Goal: Information Seeking & Learning: Learn about a topic

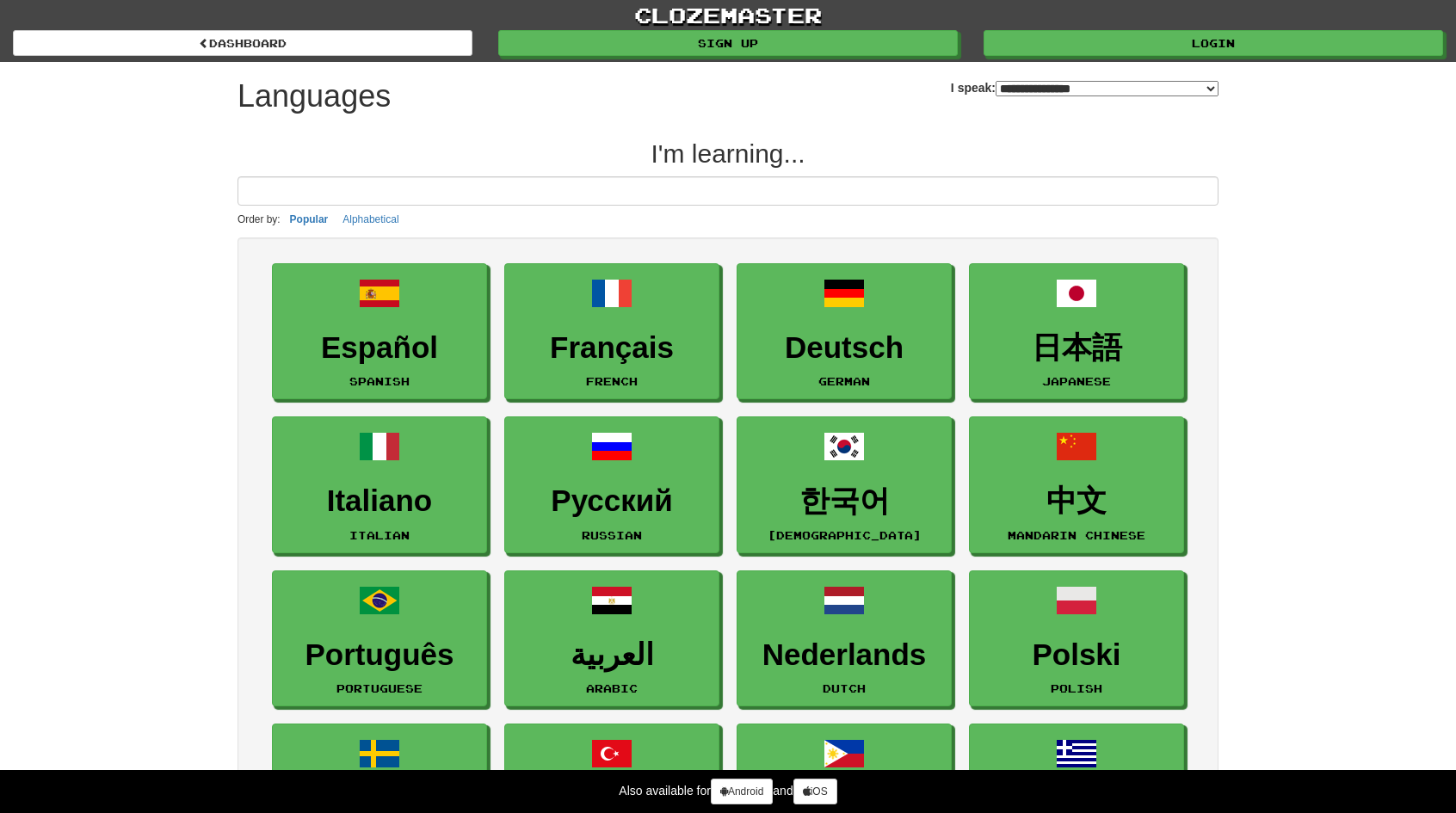
click at [1015, 87] on select "**********" at bounding box center [1107, 88] width 223 height 16
select select "**"
click at [996, 81] on select "**********" at bounding box center [1107, 88] width 223 height 16
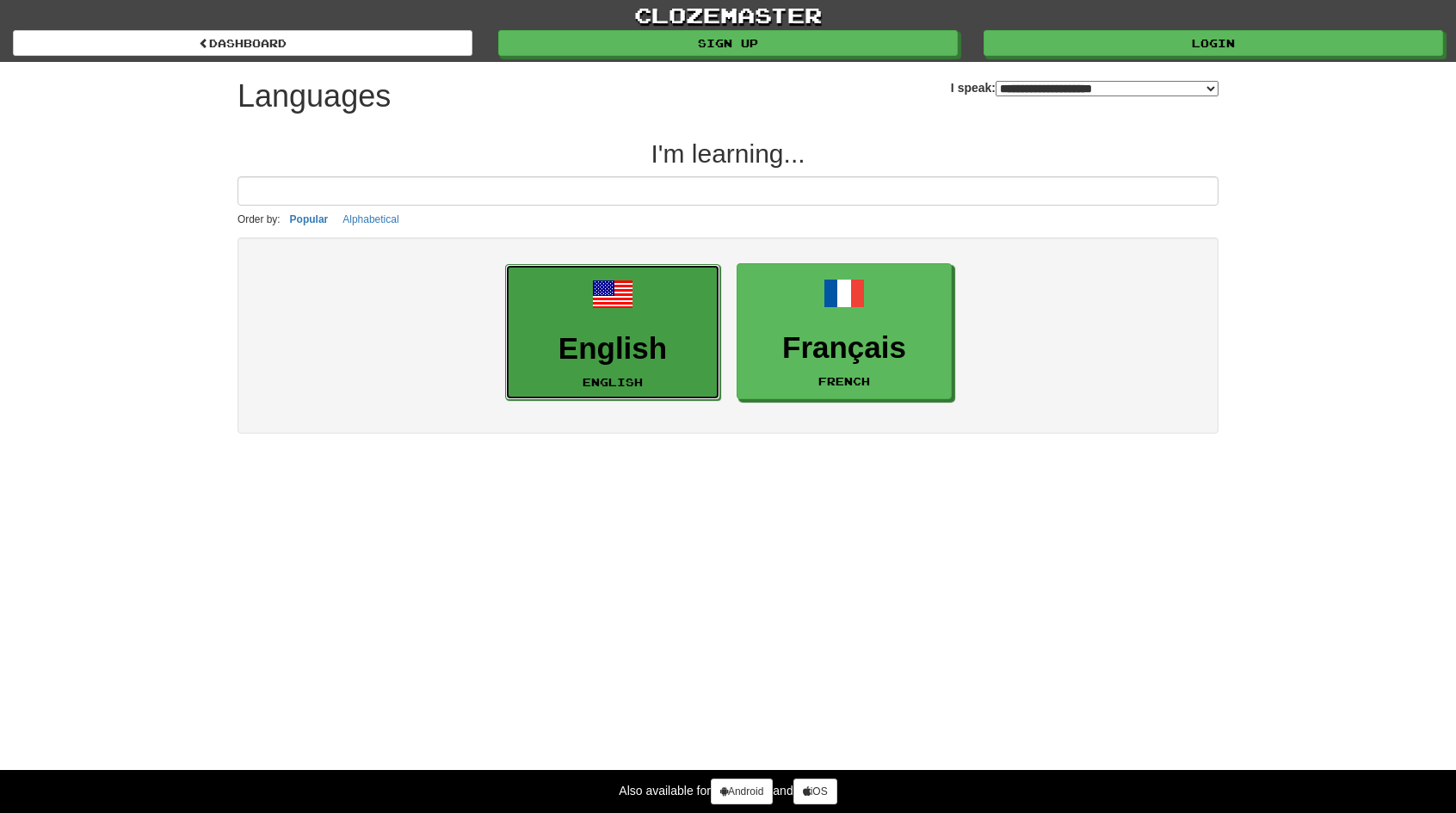
click at [619, 326] on link "English English" at bounding box center [612, 332] width 215 height 137
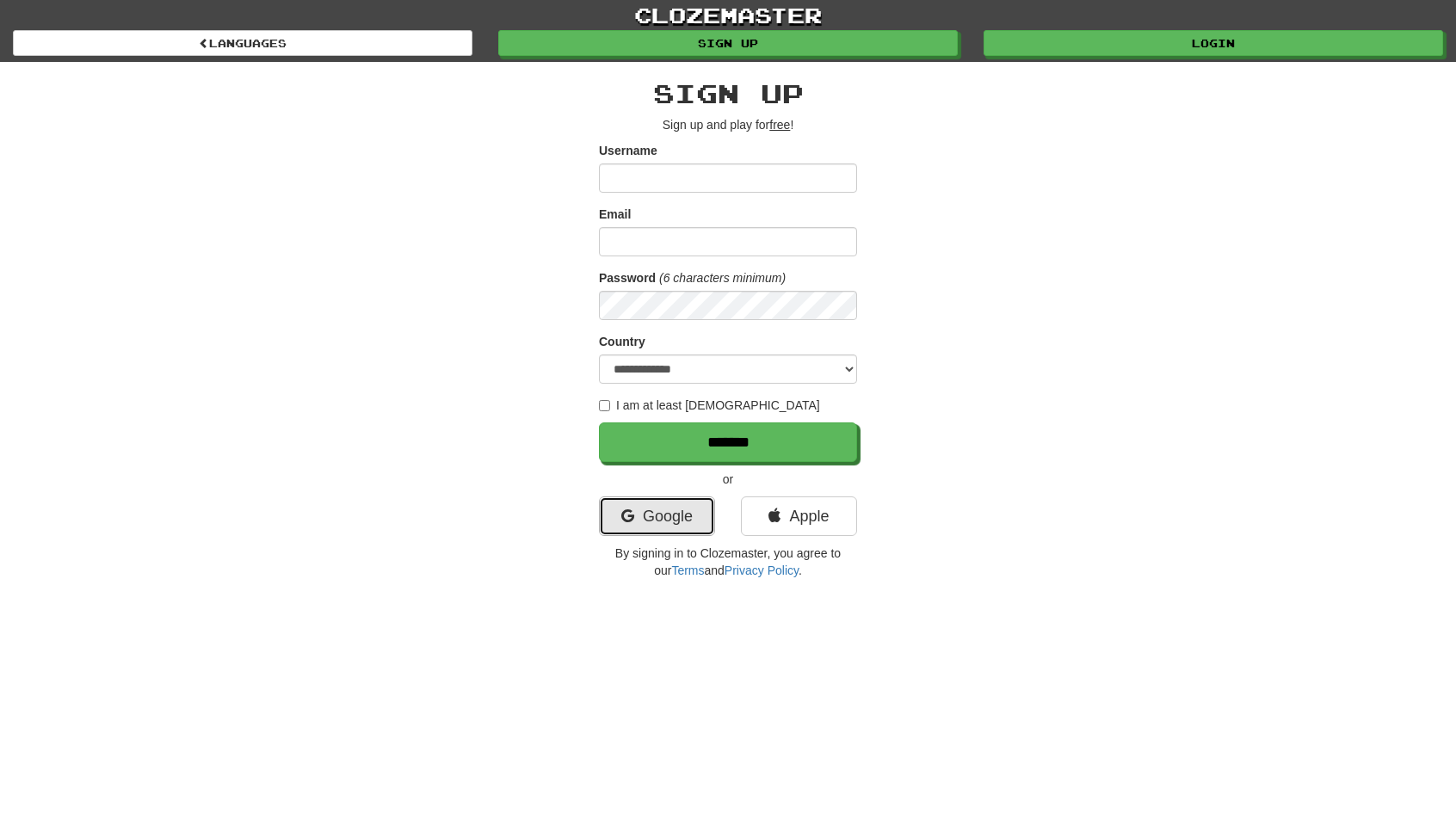
click at [667, 515] on link "Google" at bounding box center [656, 516] width 116 height 40
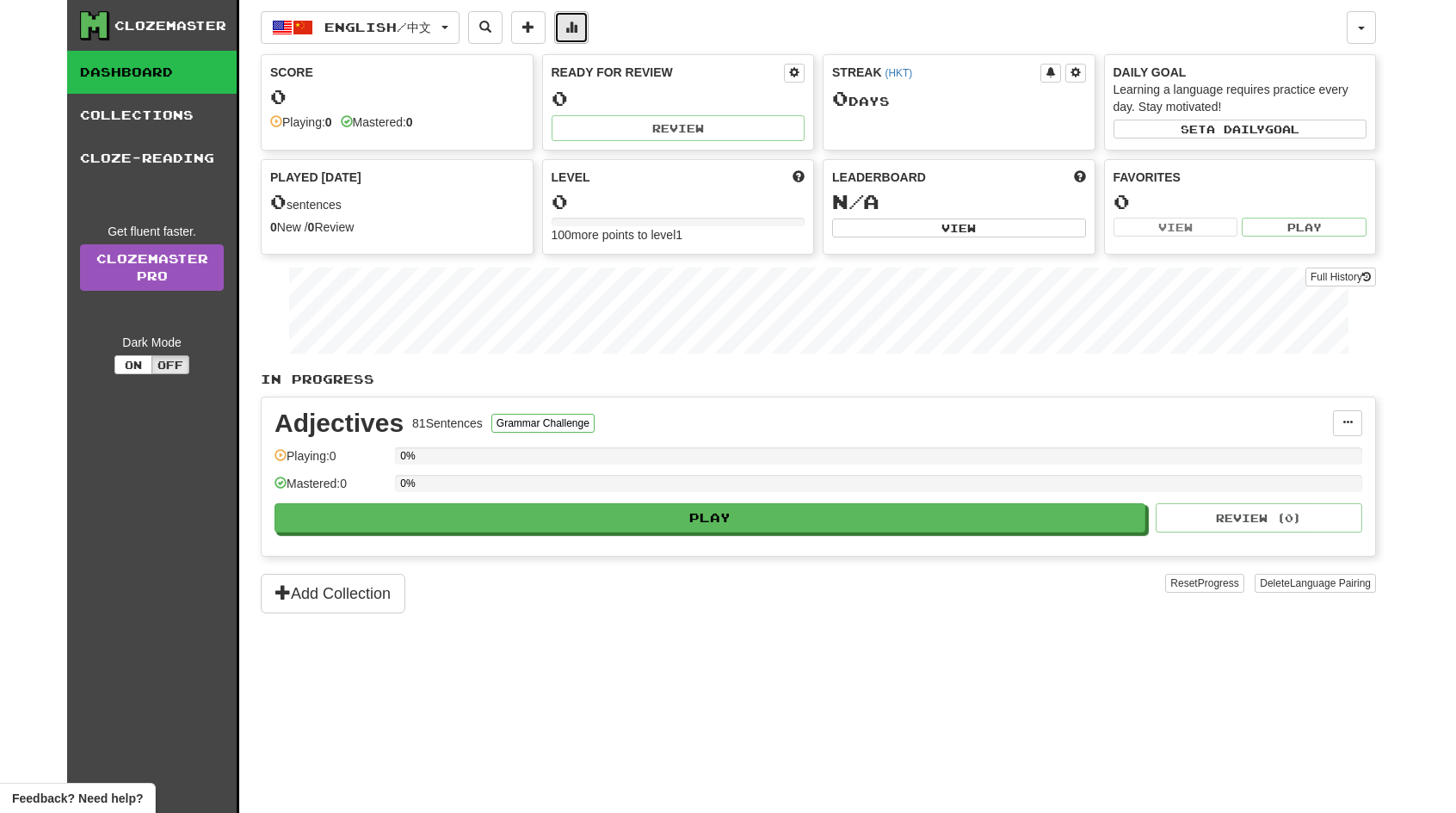
click at [577, 28] on button at bounding box center [571, 27] width 34 height 33
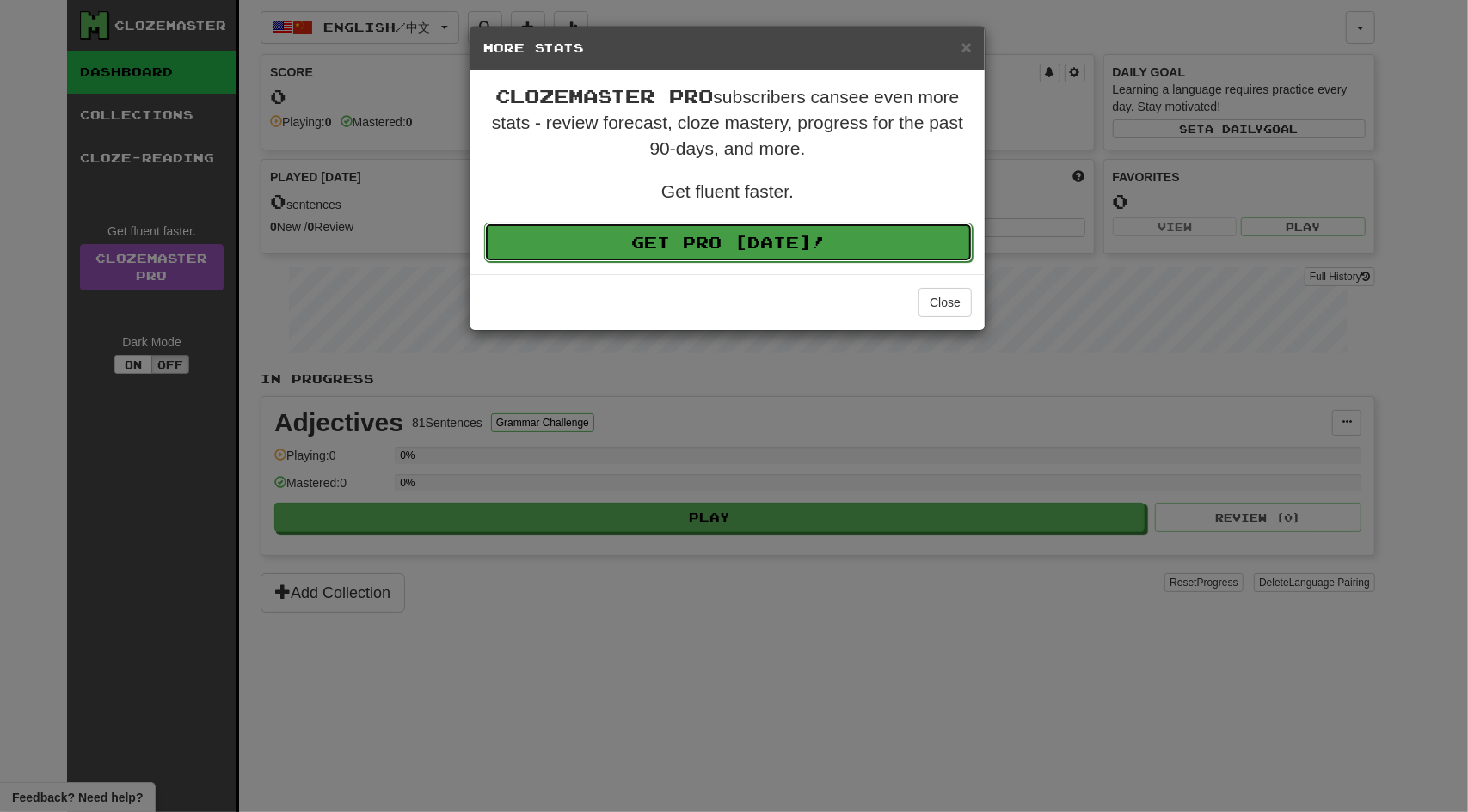
click at [811, 243] on link "Get Pro Today!" at bounding box center [728, 242] width 489 height 40
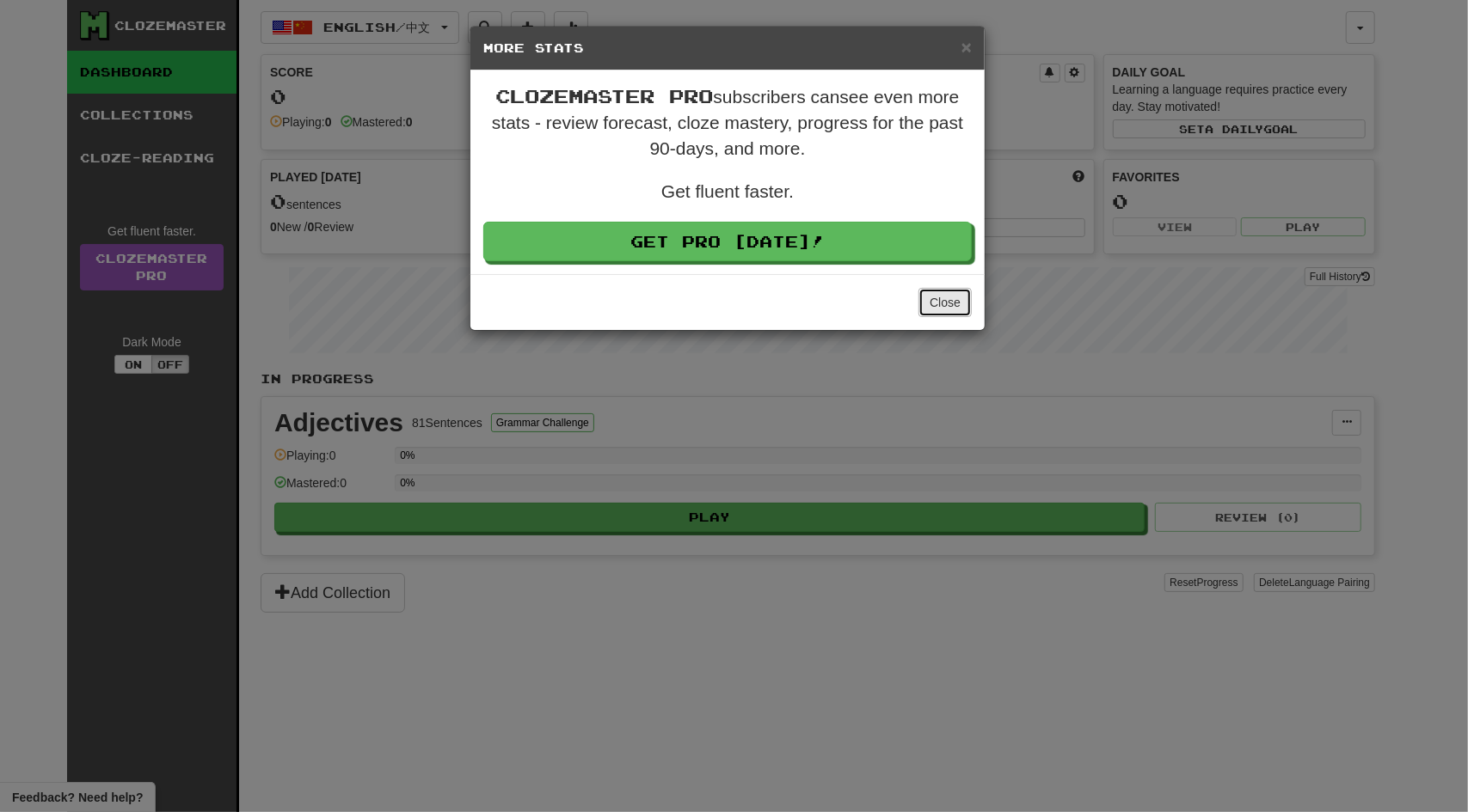
drag, startPoint x: 952, startPoint y: 304, endPoint x: 940, endPoint y: 304, distance: 12.0
click at [950, 304] on button "Close" at bounding box center [944, 302] width 53 height 29
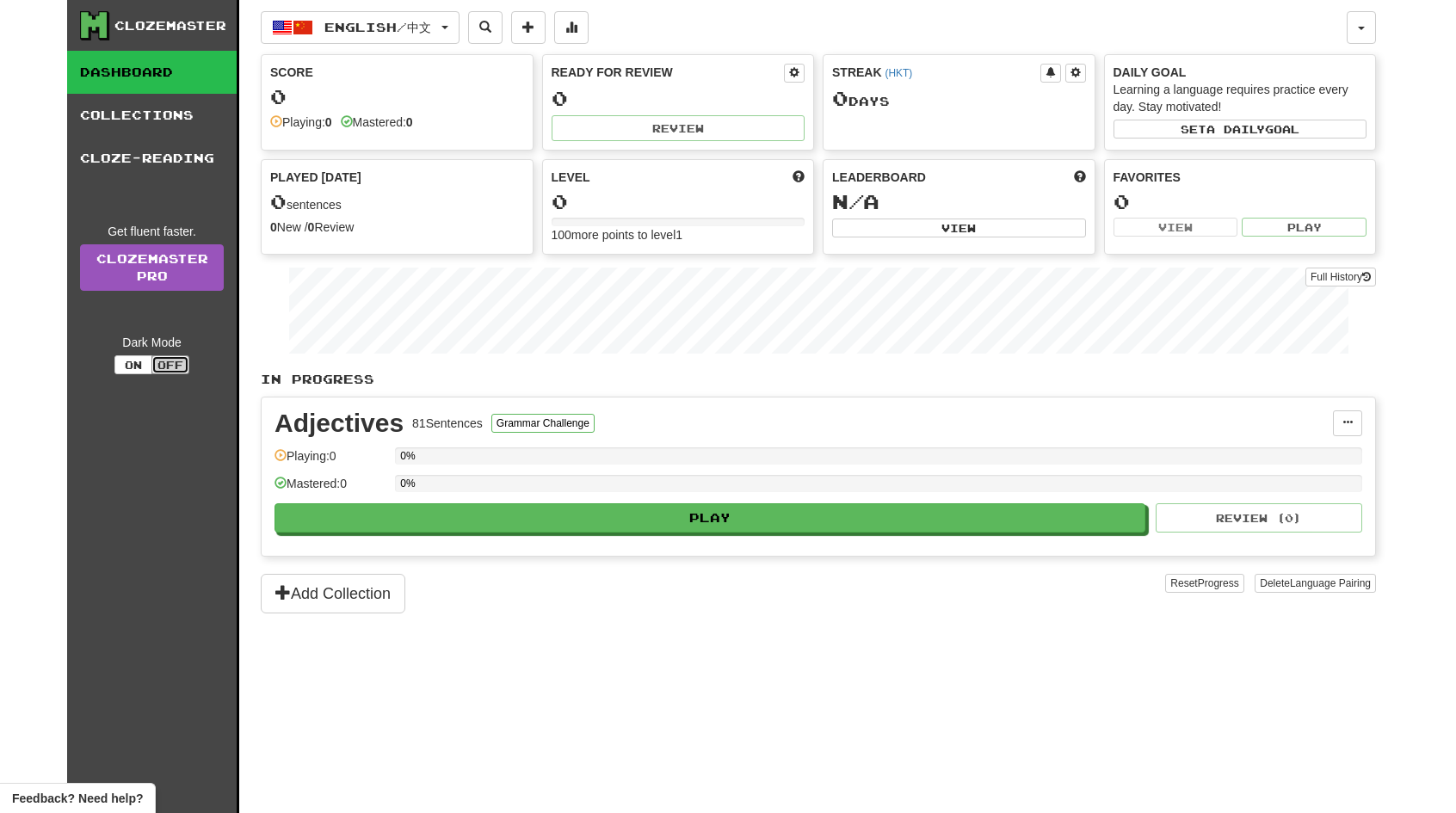
click at [160, 361] on button "Off" at bounding box center [170, 365] width 38 height 19
click at [130, 364] on button "On" at bounding box center [133, 365] width 38 height 19
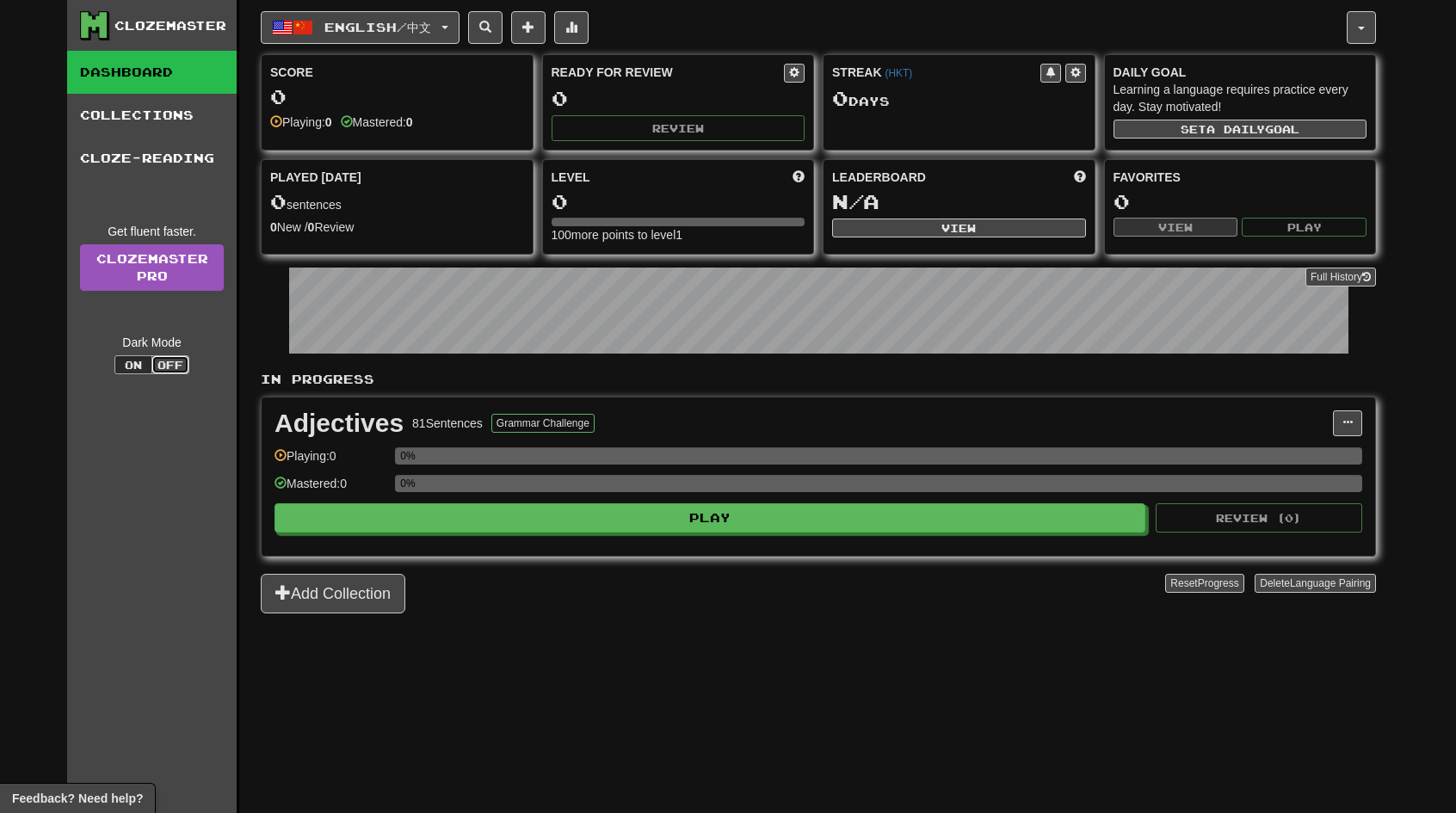
click at [160, 366] on button "Off" at bounding box center [170, 365] width 38 height 19
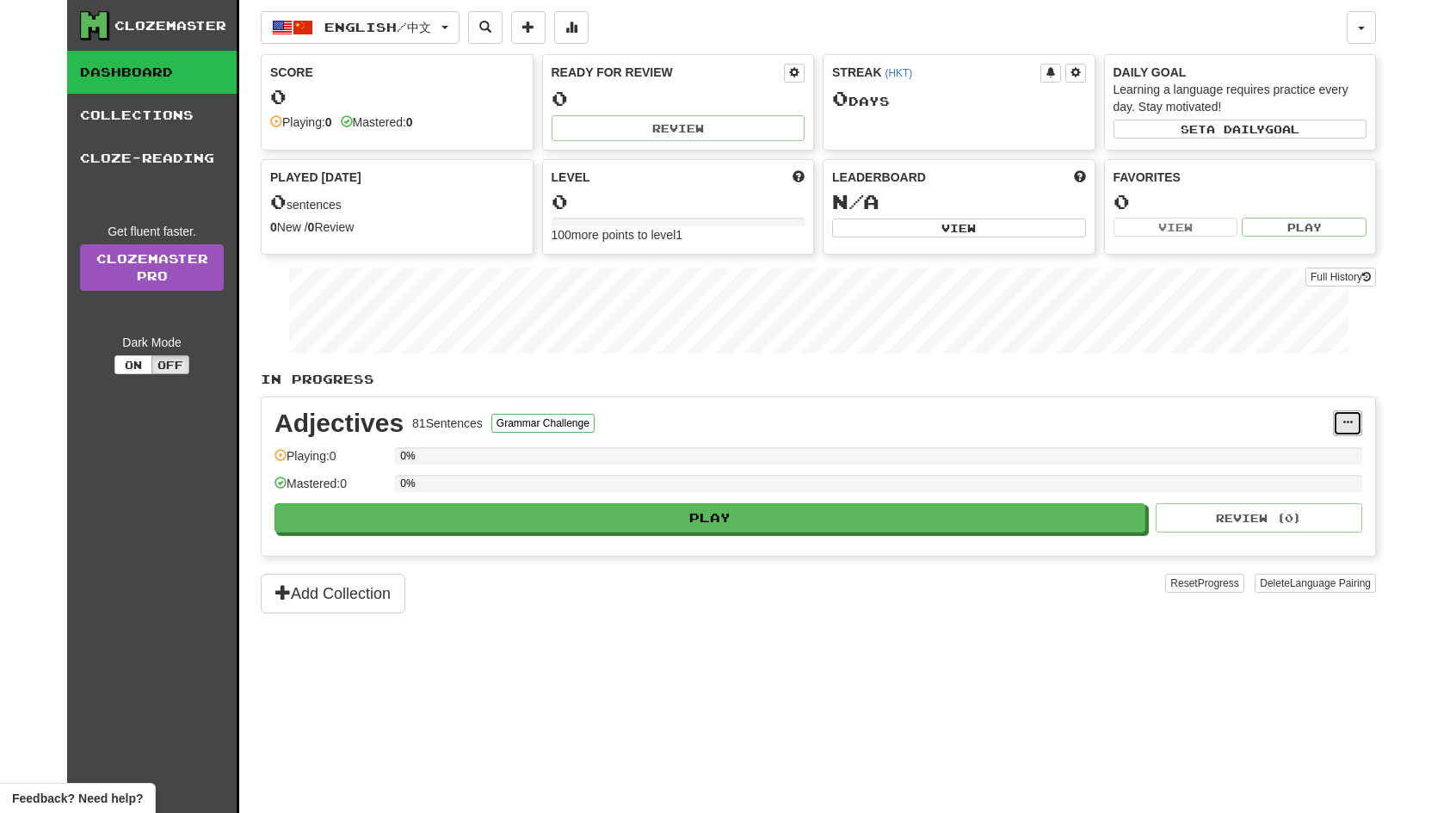
click at [1343, 420] on span at bounding box center [1347, 422] width 10 height 10
click at [979, 418] on div "Adjectives 81 Sentences Grammar Challenge" at bounding box center [803, 423] width 1058 height 26
click at [549, 420] on button "Grammar Challenge" at bounding box center [542, 423] width 103 height 19
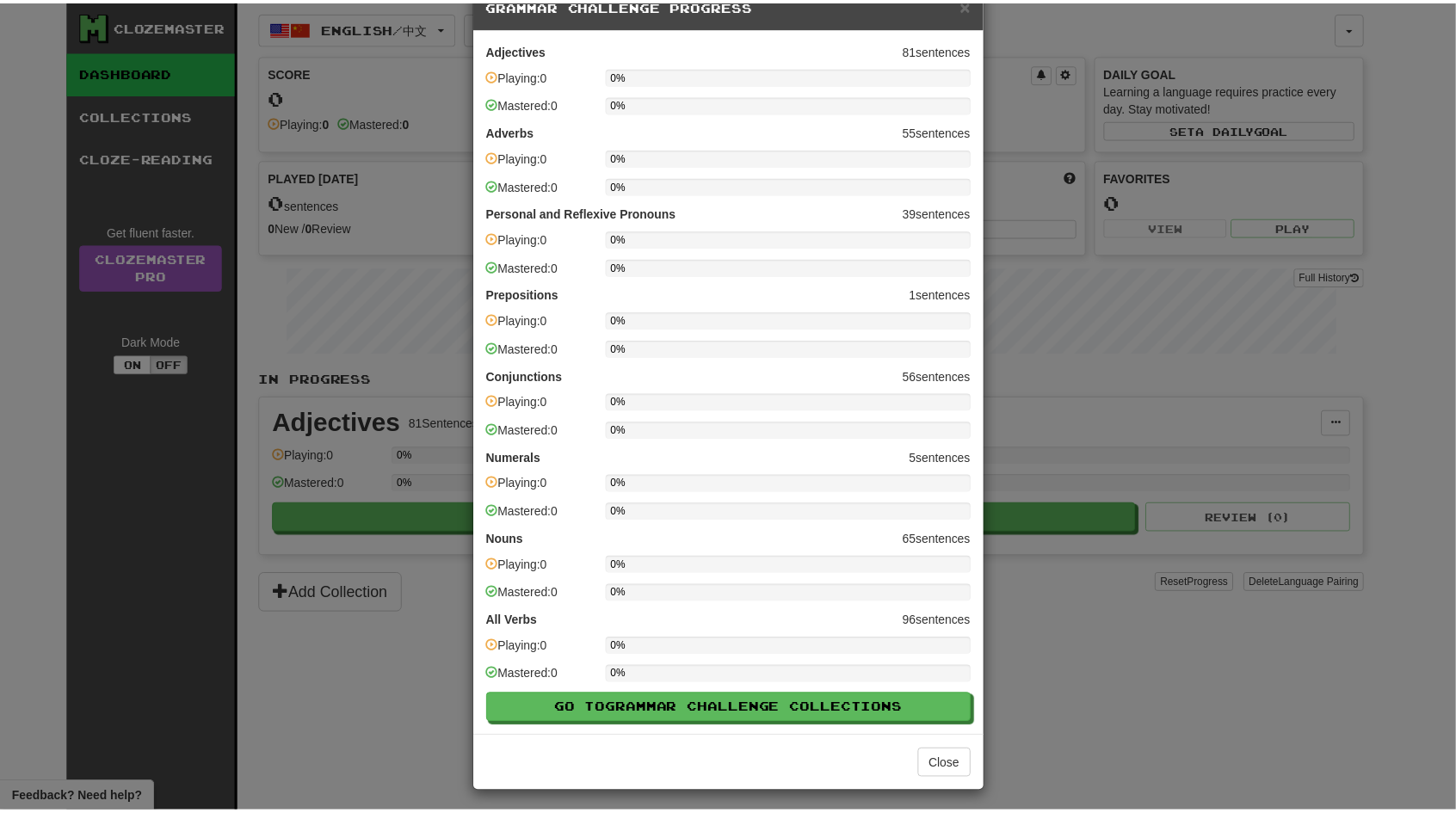
scroll to position [47, 0]
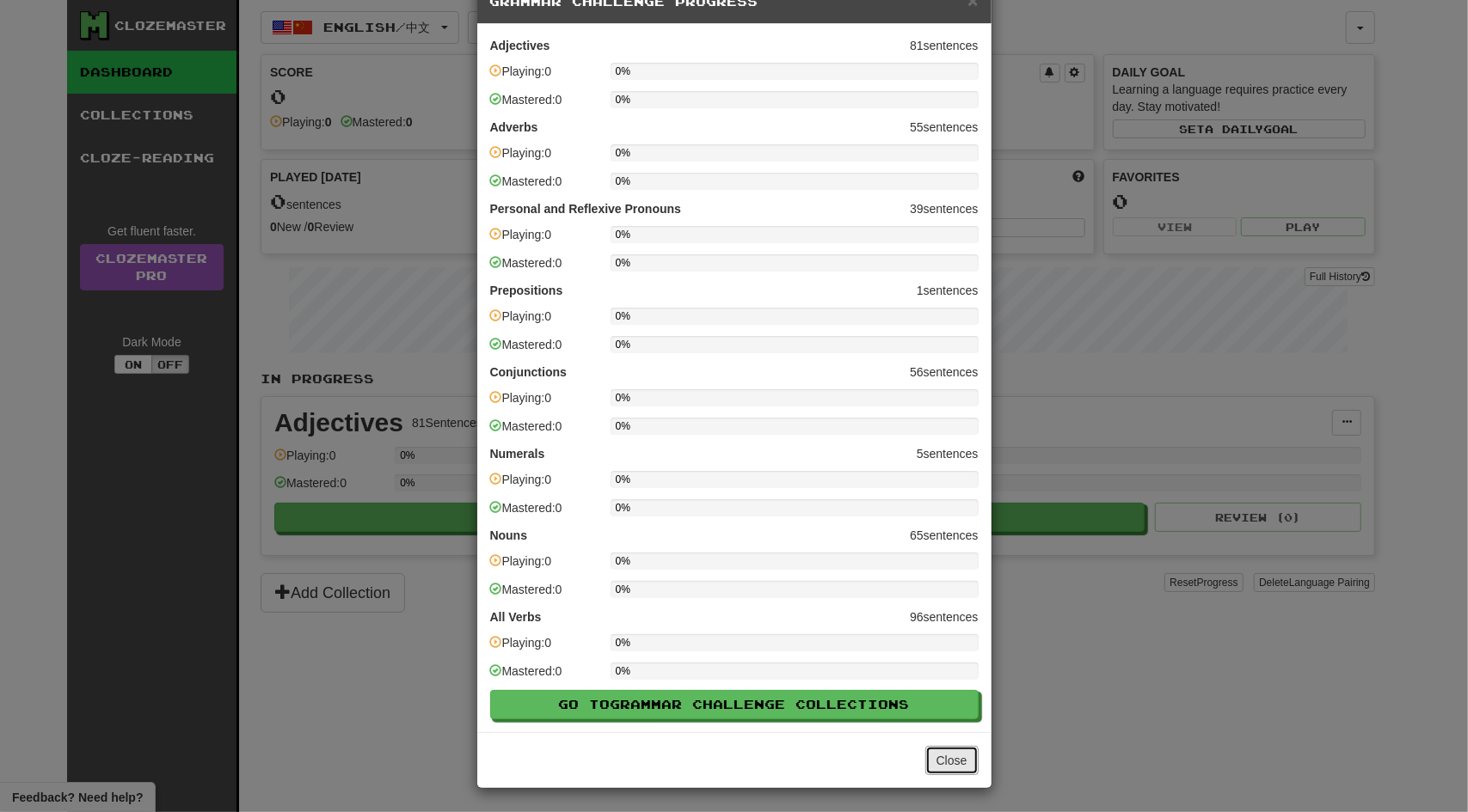
drag, startPoint x: 954, startPoint y: 752, endPoint x: 812, endPoint y: 608, distance: 202.2
click at [954, 751] on button "Close" at bounding box center [951, 760] width 53 height 29
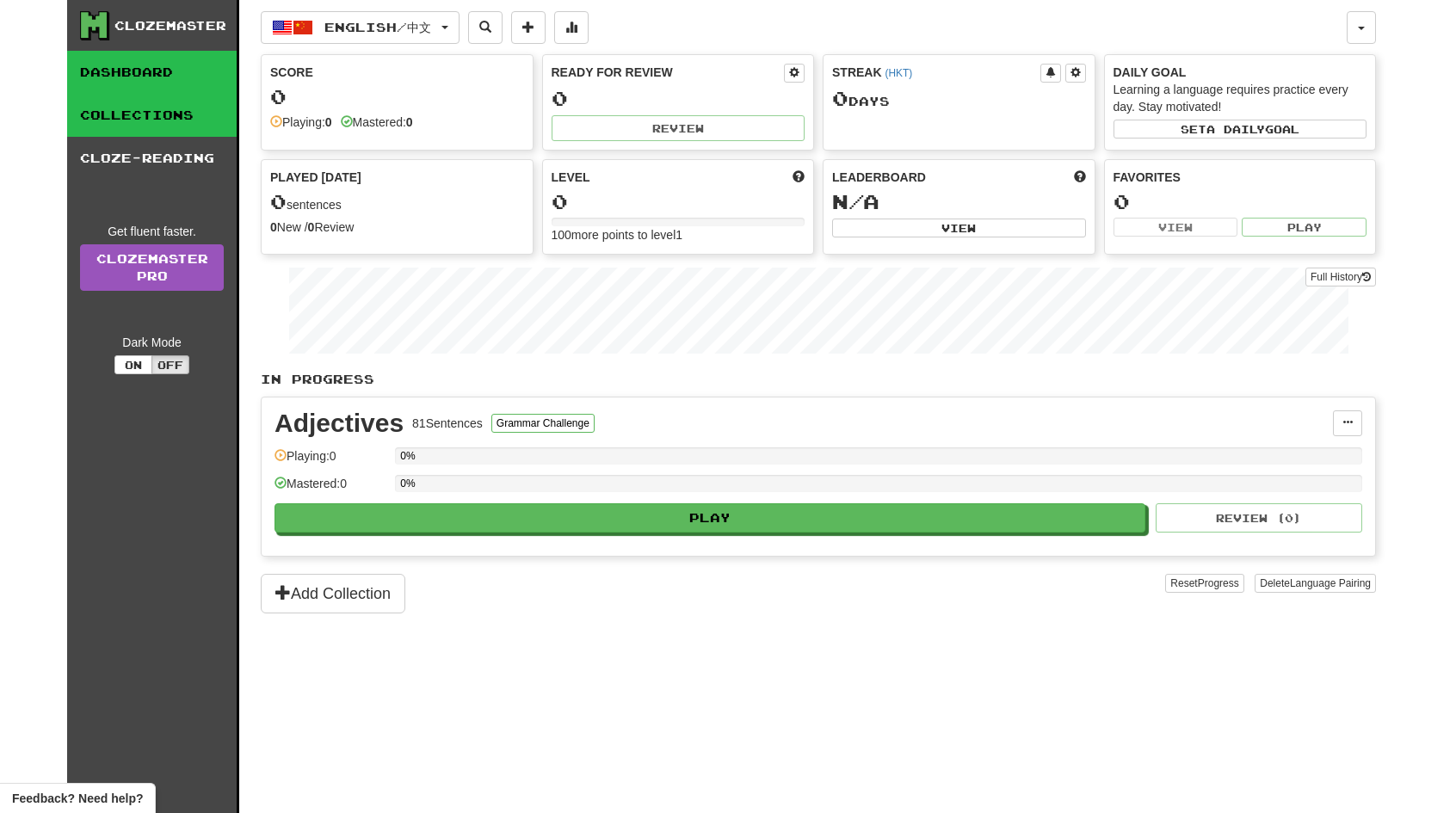
click at [189, 113] on link "Collections" at bounding box center [152, 115] width 169 height 43
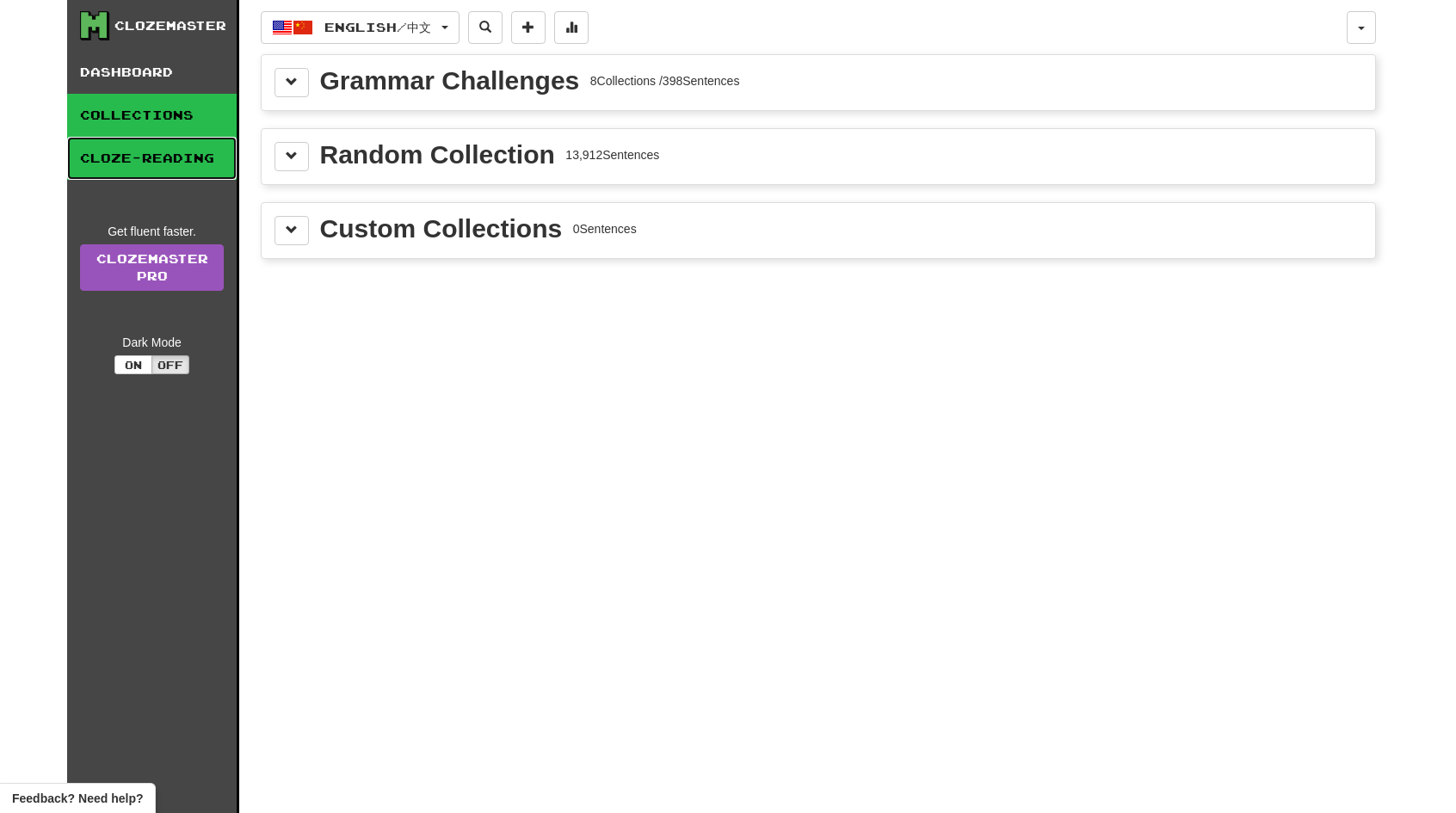
click at [173, 153] on link "Cloze-Reading" at bounding box center [152, 158] width 169 height 43
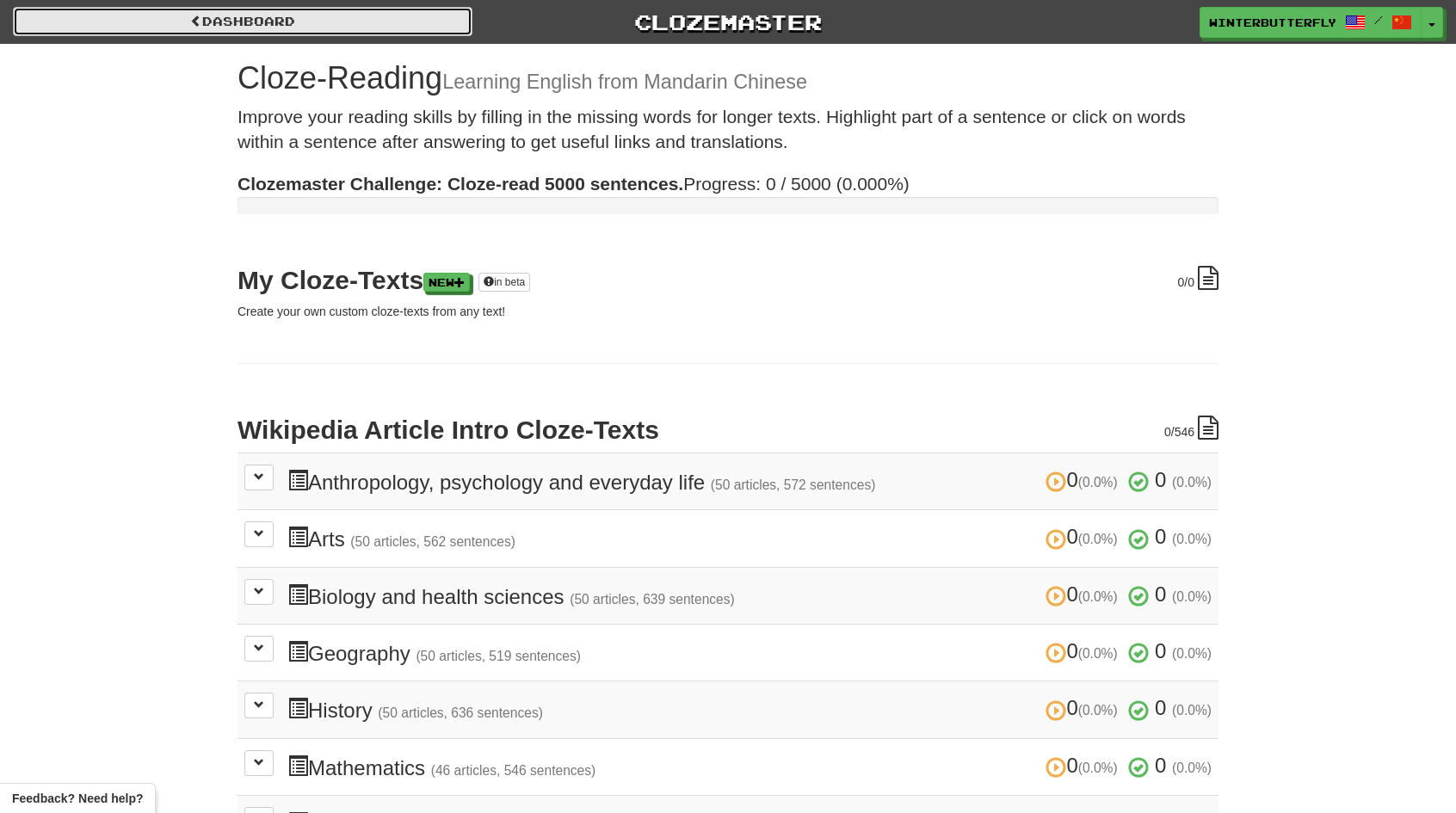
click at [202, 32] on link "Dashboard" at bounding box center [243, 20] width 459 height 29
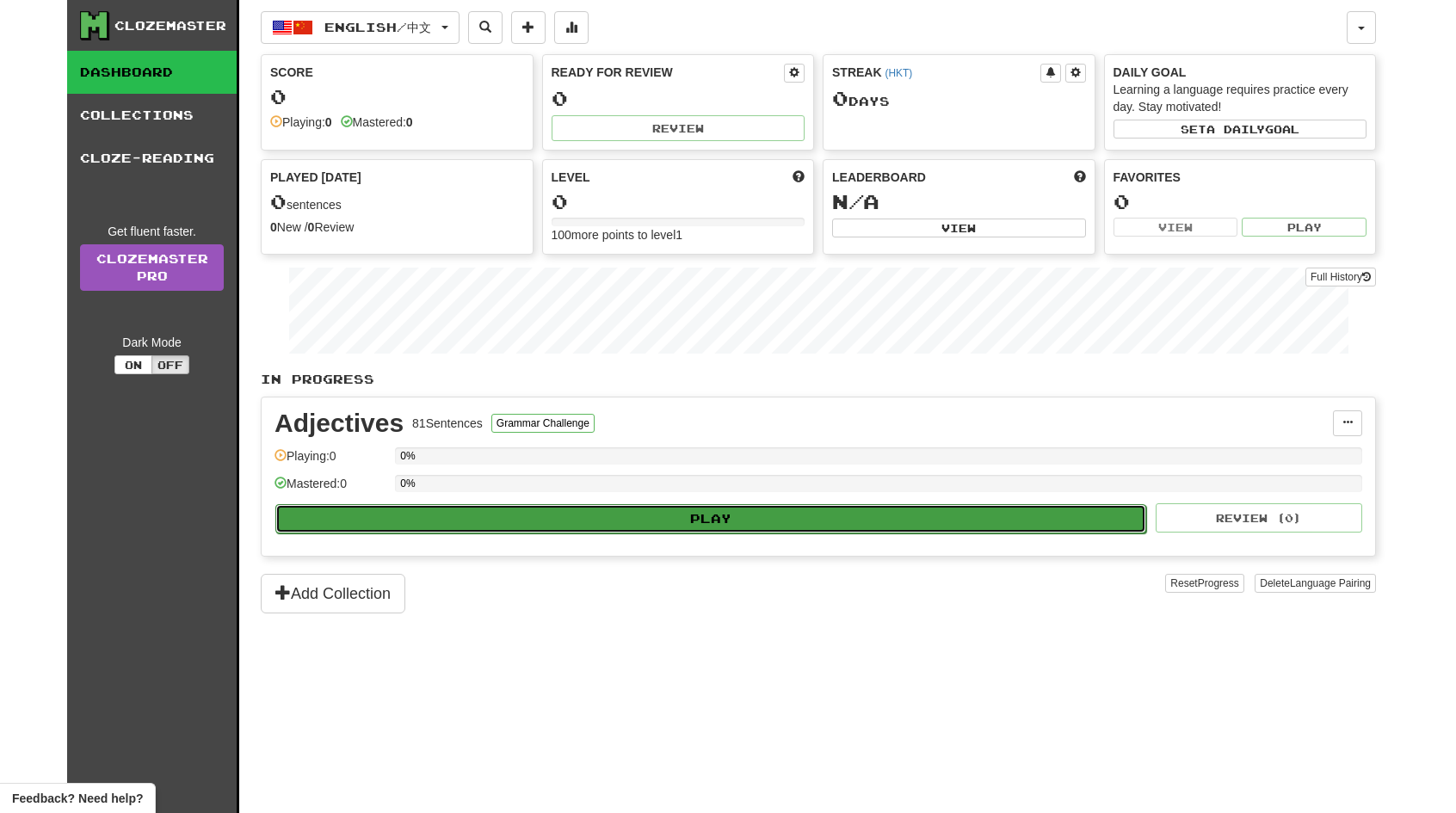
click at [721, 519] on button "Play" at bounding box center [710, 518] width 870 height 29
select select "**"
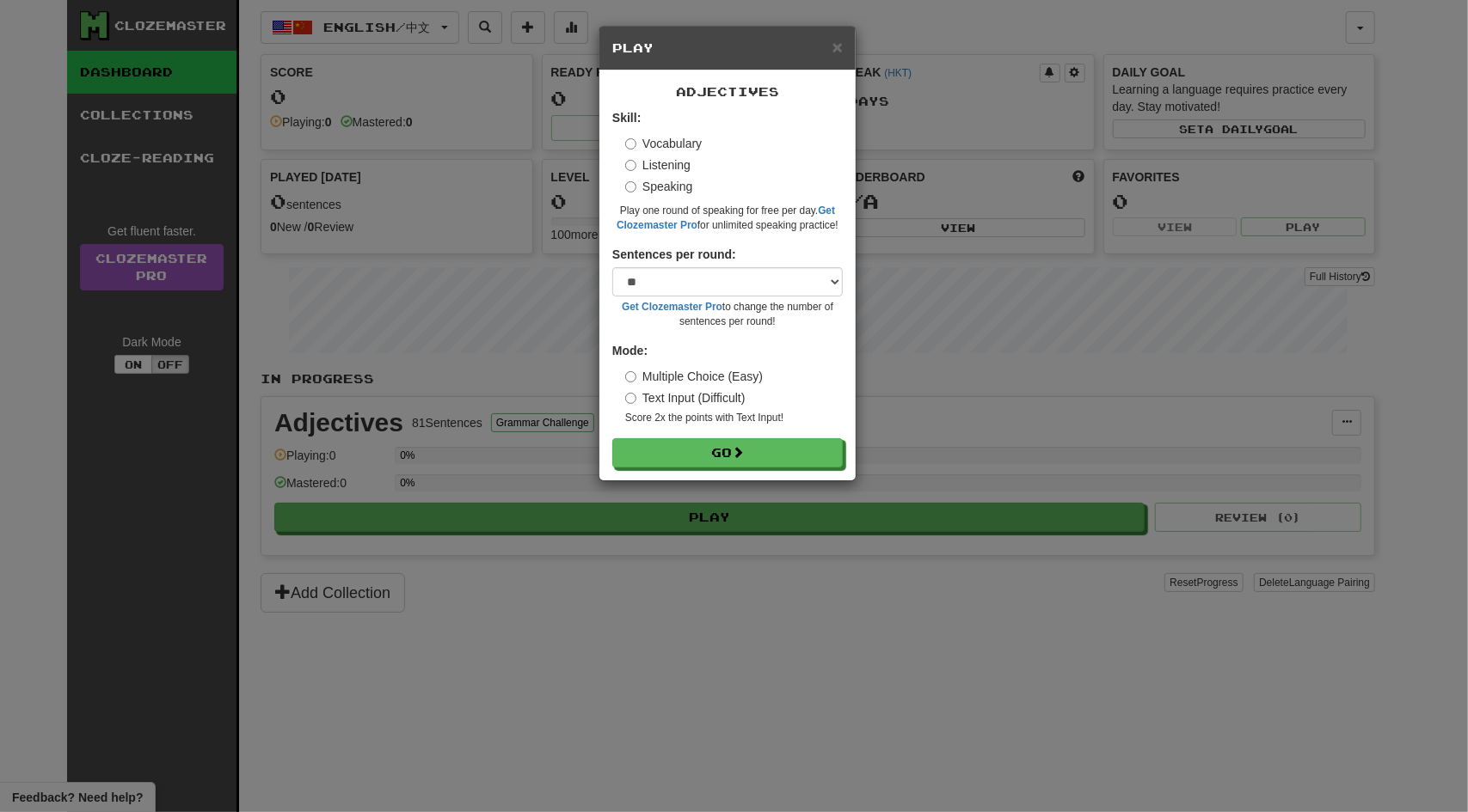
click at [641, 144] on label "Vocabulary" at bounding box center [663, 143] width 76 height 18
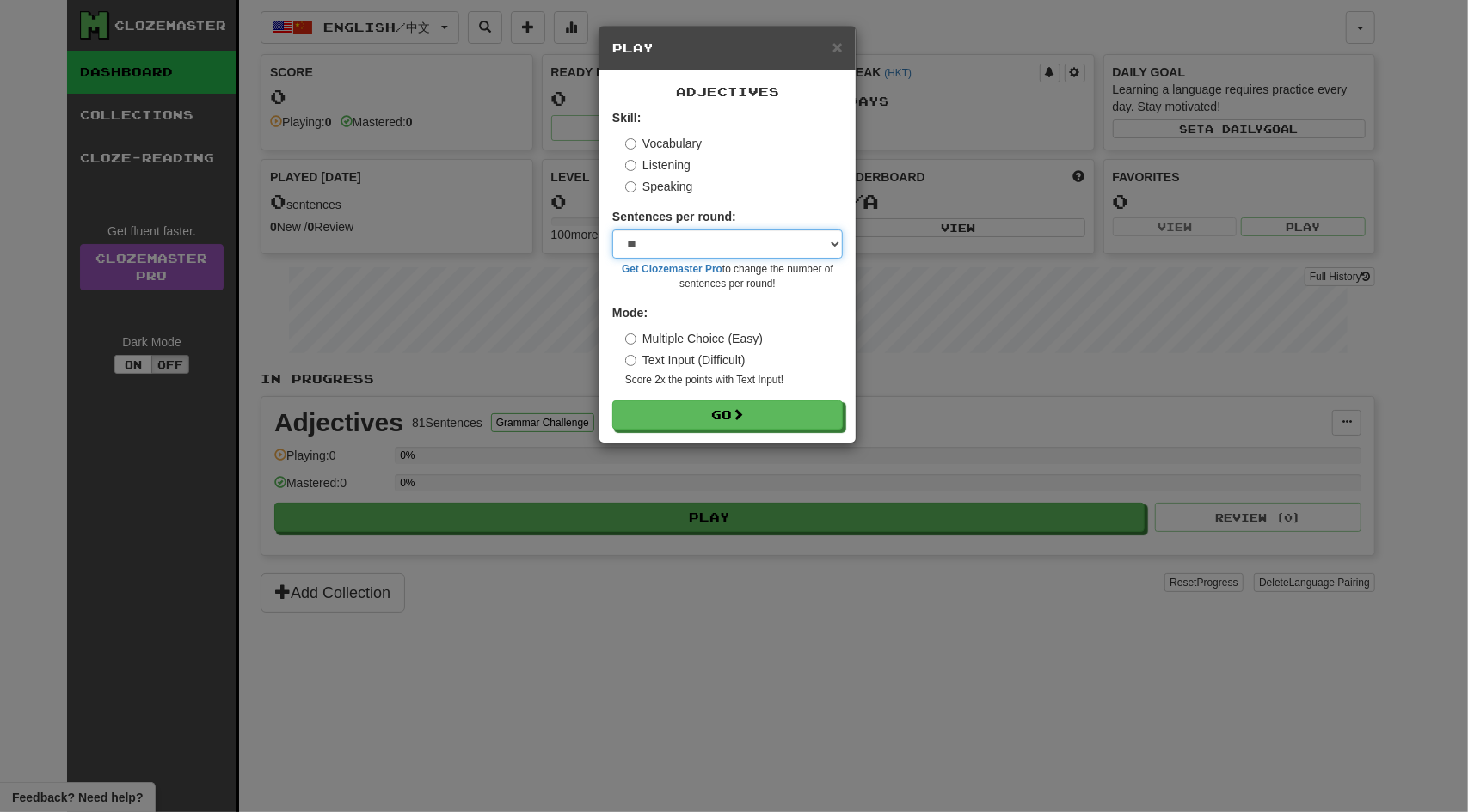
click at [719, 248] on select "* ** ** ** ** ** *** ********" at bounding box center [727, 243] width 230 height 29
click at [724, 245] on select "* ** ** ** ** ** *** ********" at bounding box center [727, 243] width 230 height 29
drag, startPoint x: 729, startPoint y: 410, endPoint x: 741, endPoint y: 415, distance: 13.0
click at [729, 412] on button "Go" at bounding box center [728, 415] width 230 height 29
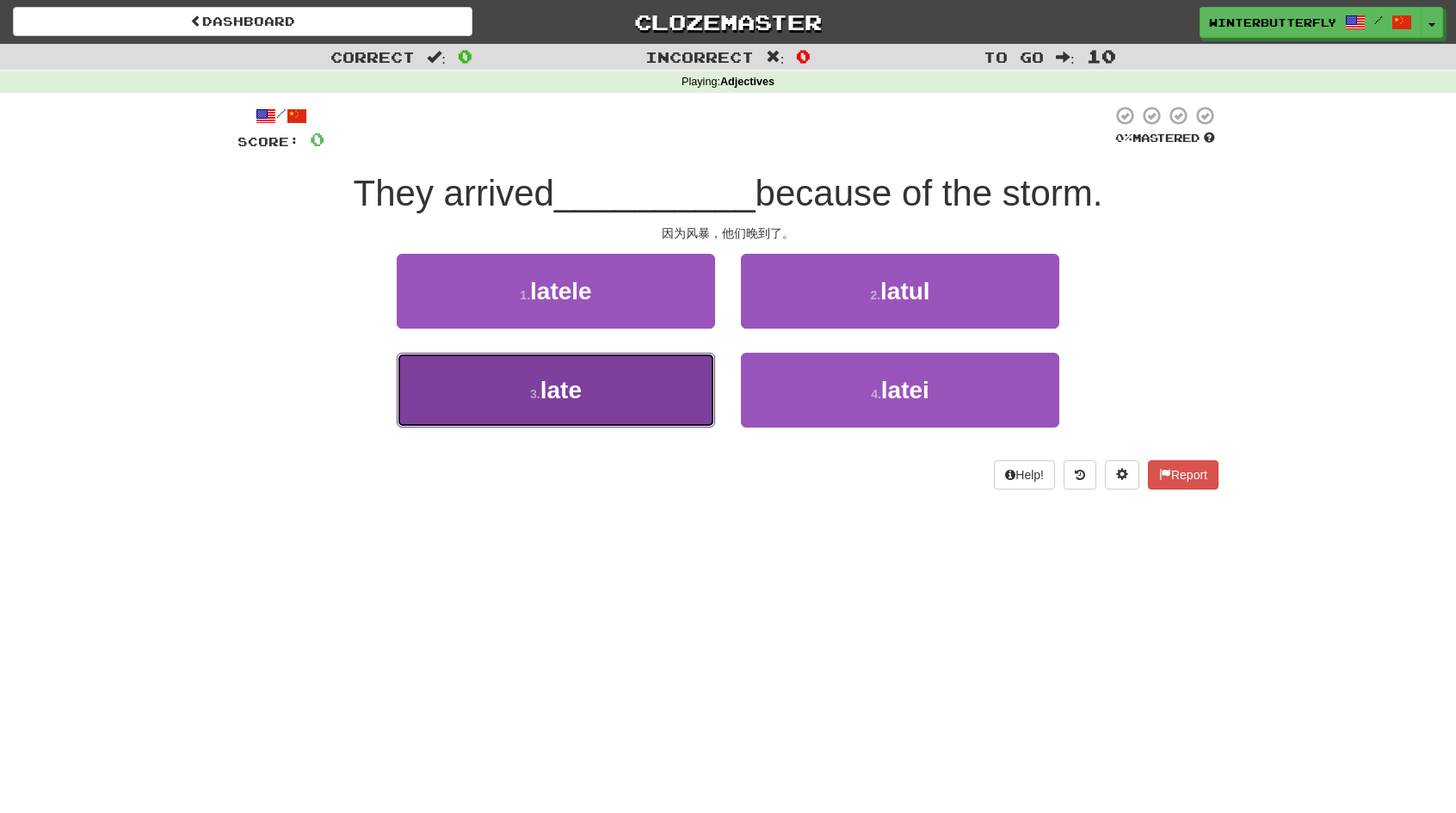
click at [603, 398] on button "3 . late" at bounding box center [556, 390] width 318 height 75
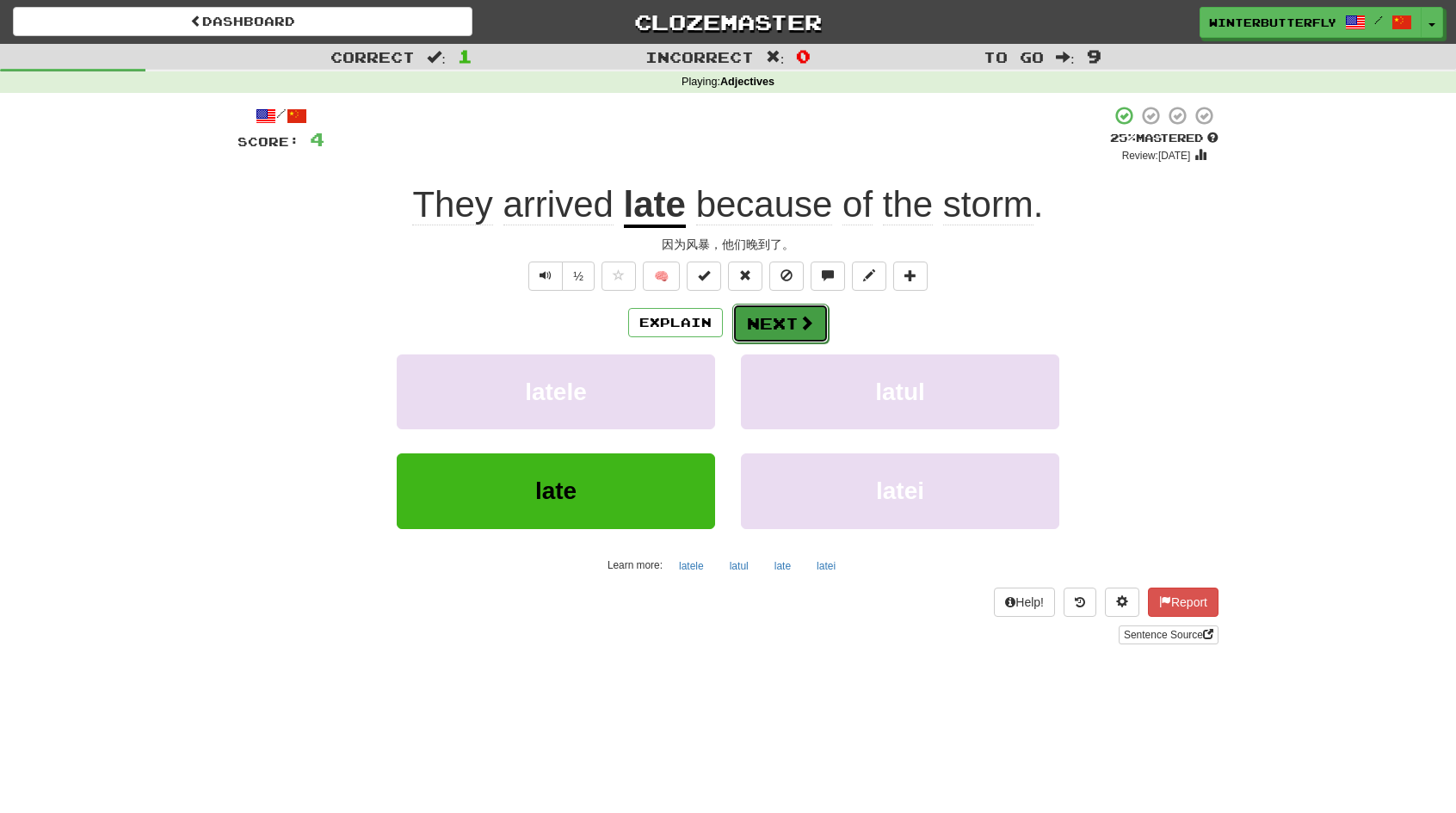
click at [793, 328] on button "Next" at bounding box center [781, 324] width 97 height 40
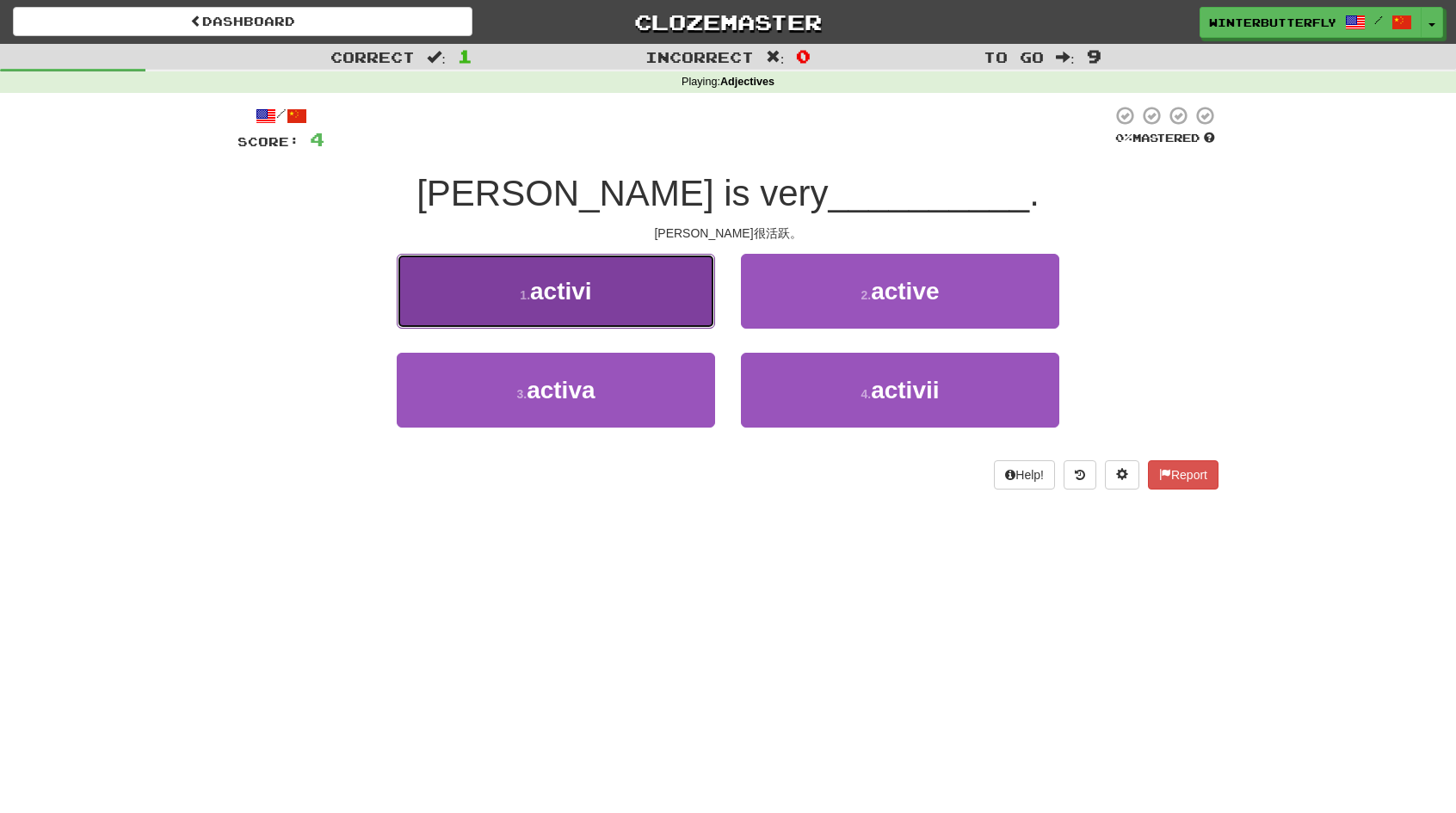
click at [580, 294] on span "activi" at bounding box center [561, 291] width 62 height 27
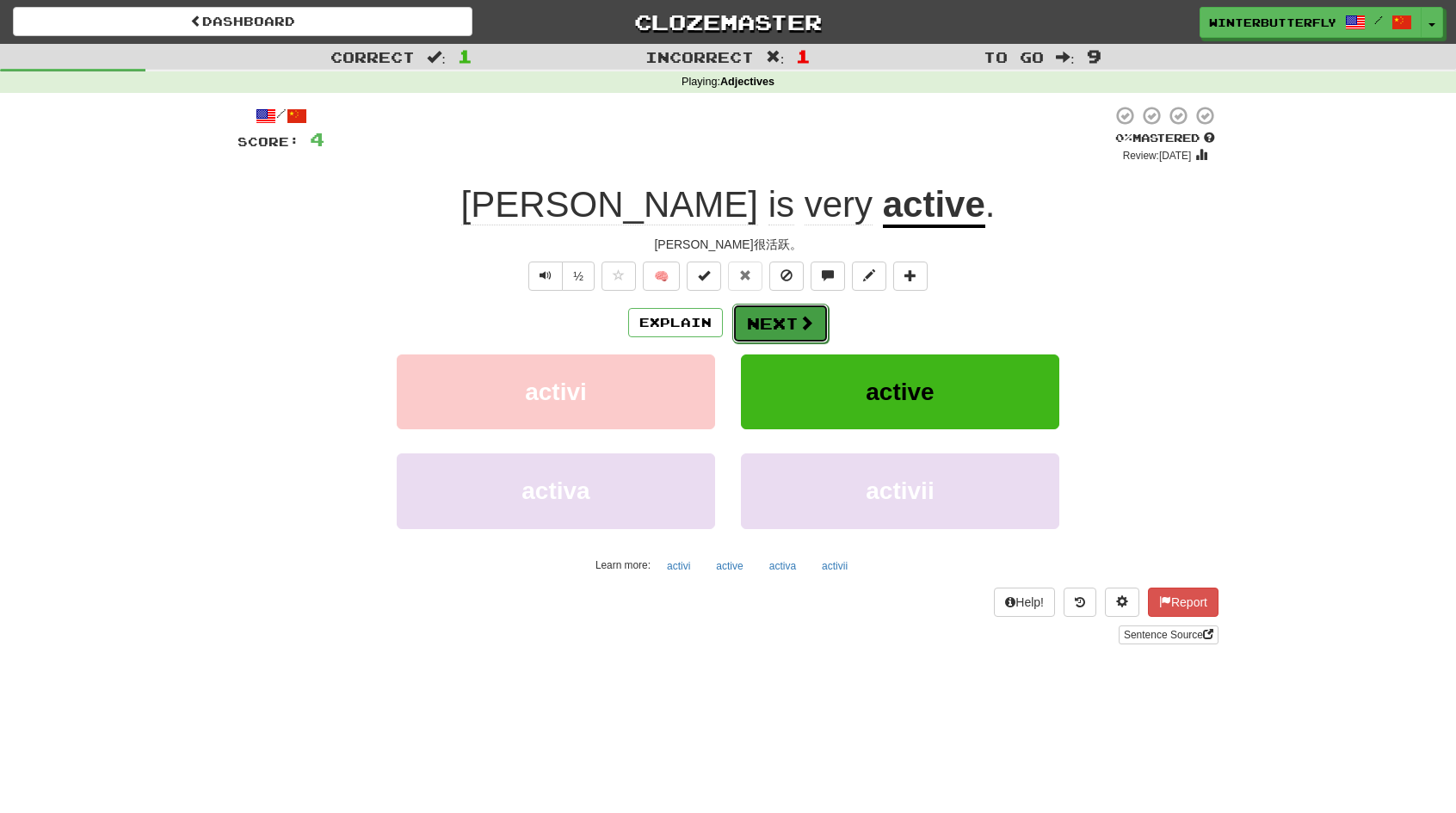
click at [776, 326] on button "Next" at bounding box center [781, 324] width 97 height 40
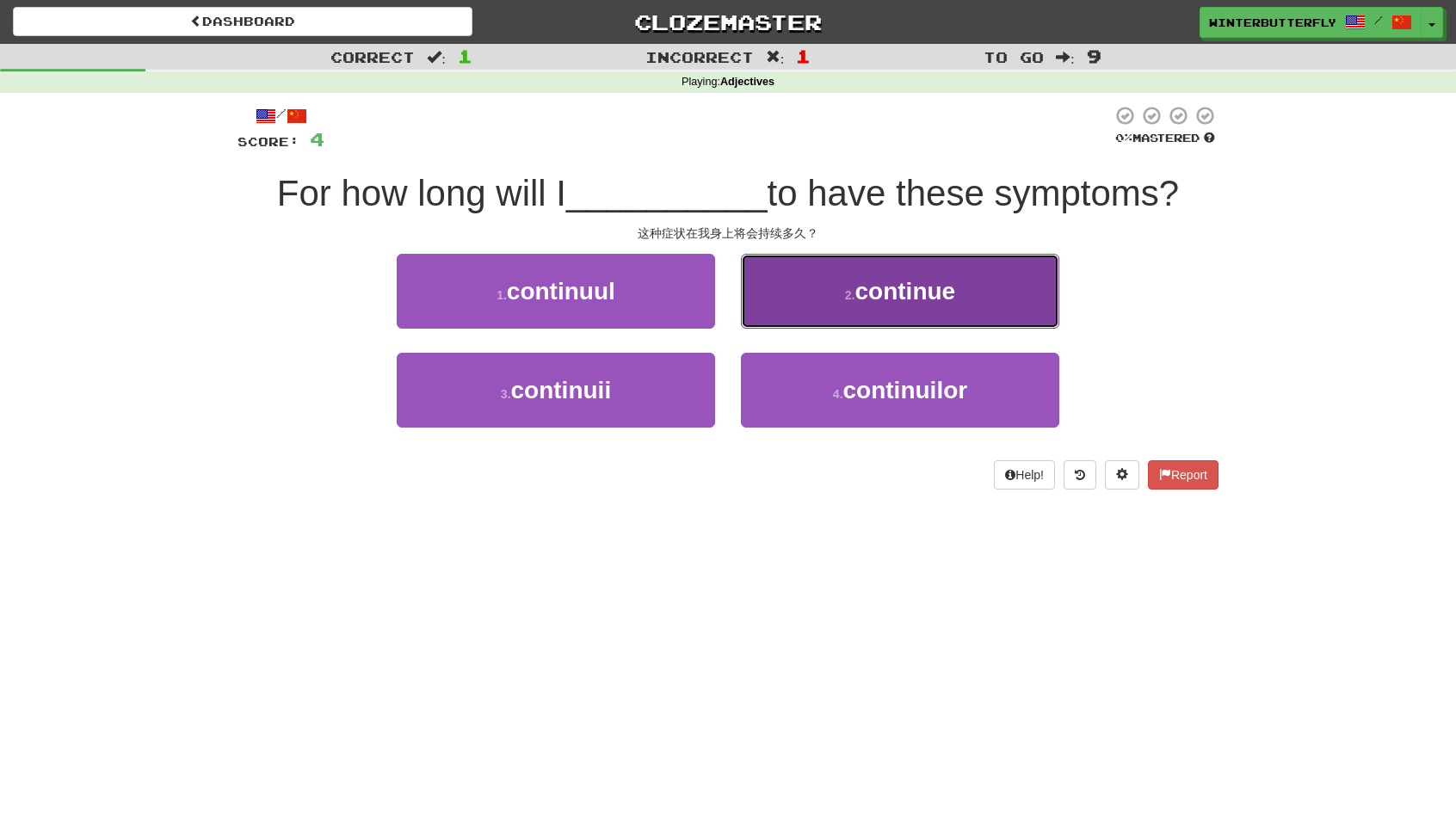
click at [897, 299] on span "continue" at bounding box center [906, 291] width 100 height 27
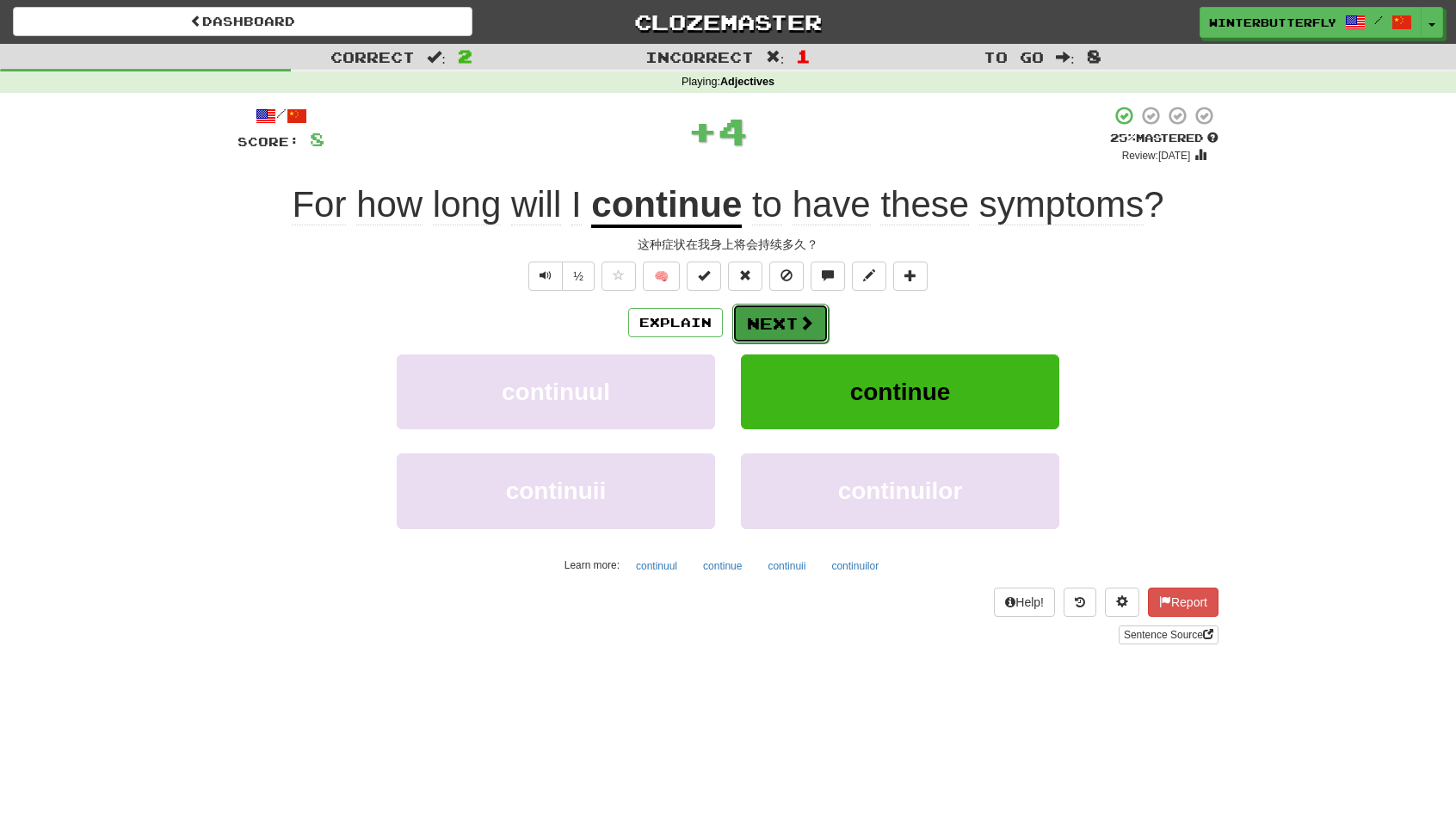
click at [767, 326] on button "Next" at bounding box center [781, 324] width 97 height 40
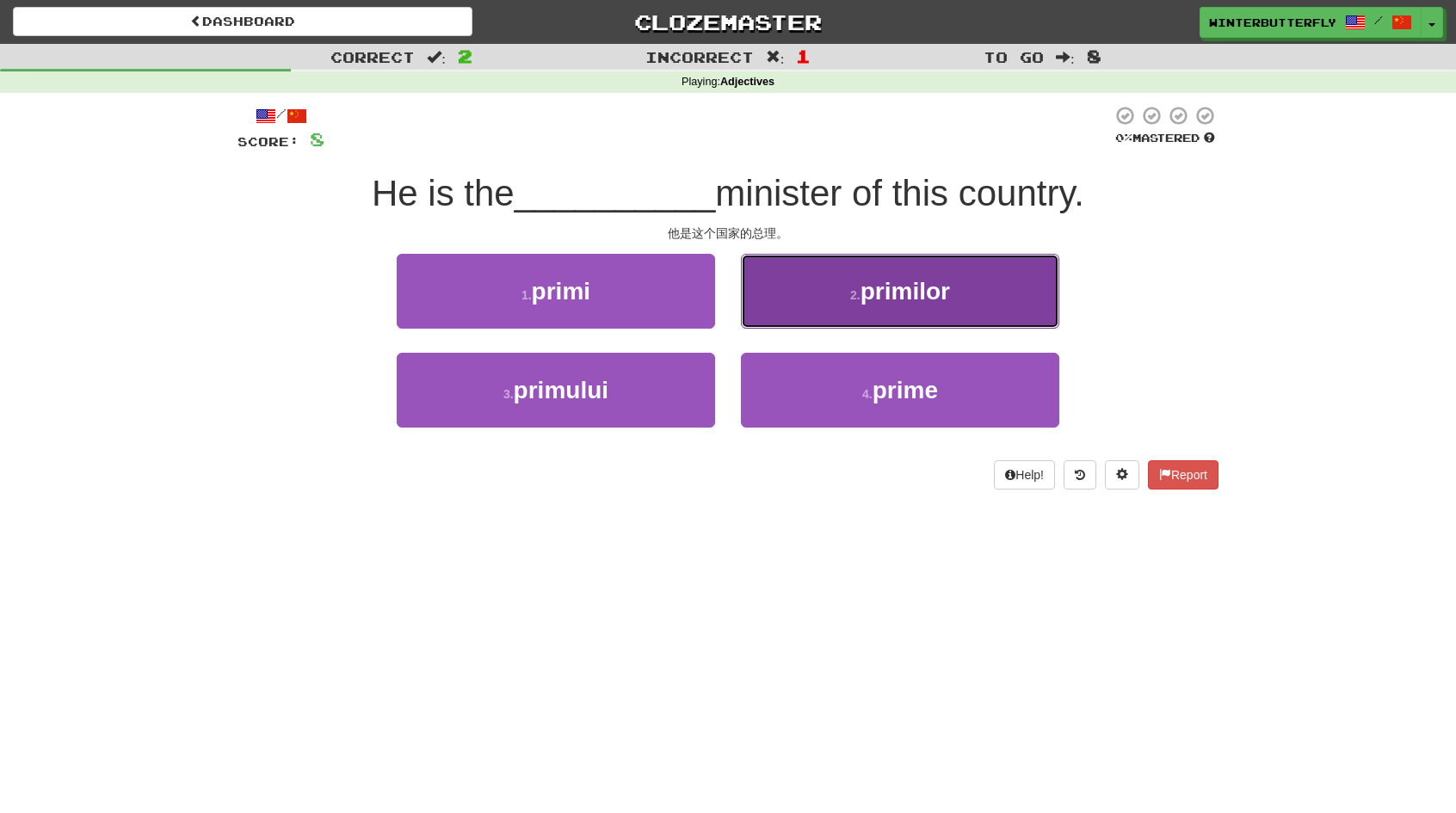
click at [892, 285] on span "primilor" at bounding box center [905, 291] width 89 height 27
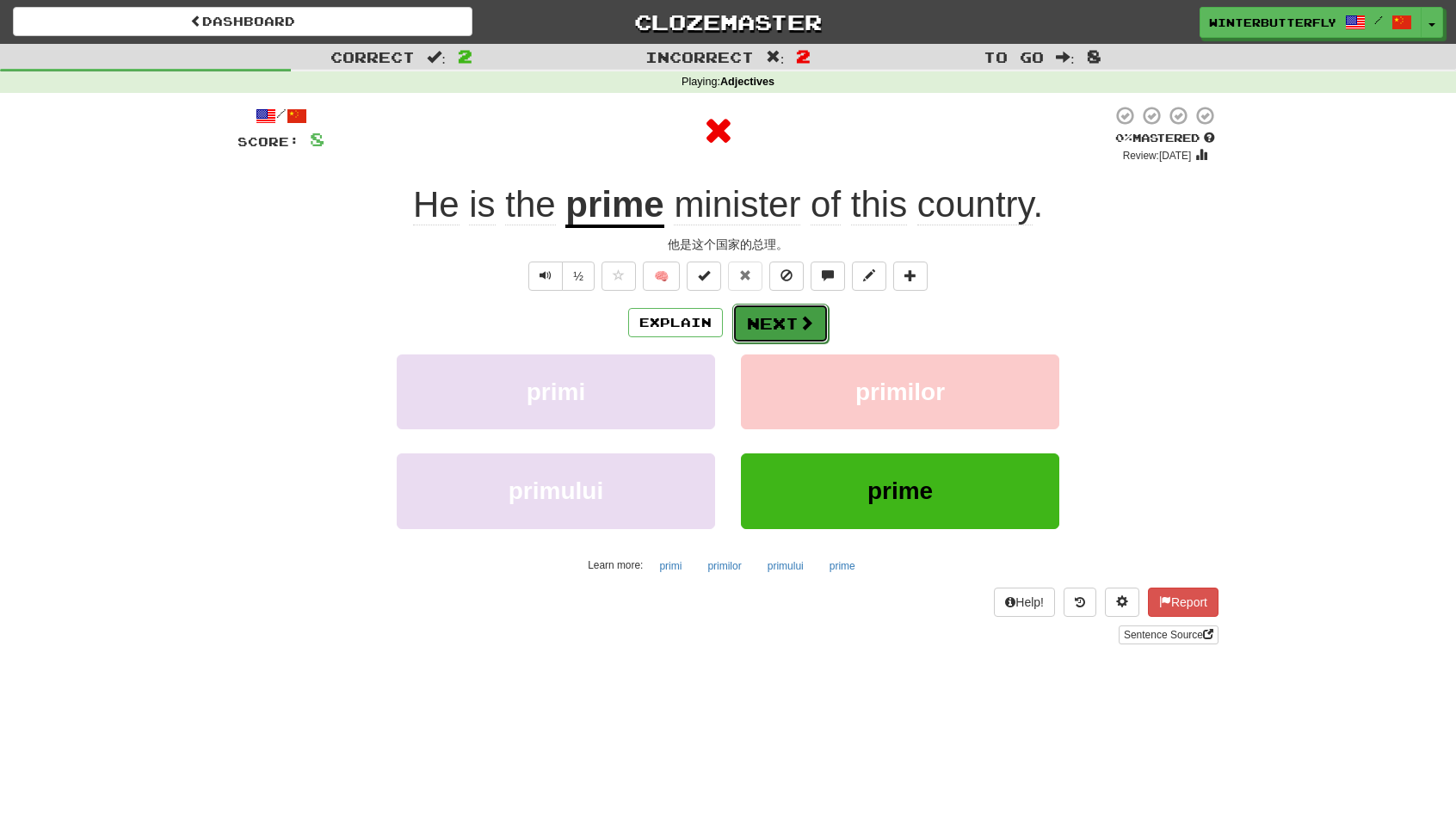
click at [801, 326] on span at bounding box center [806, 323] width 16 height 16
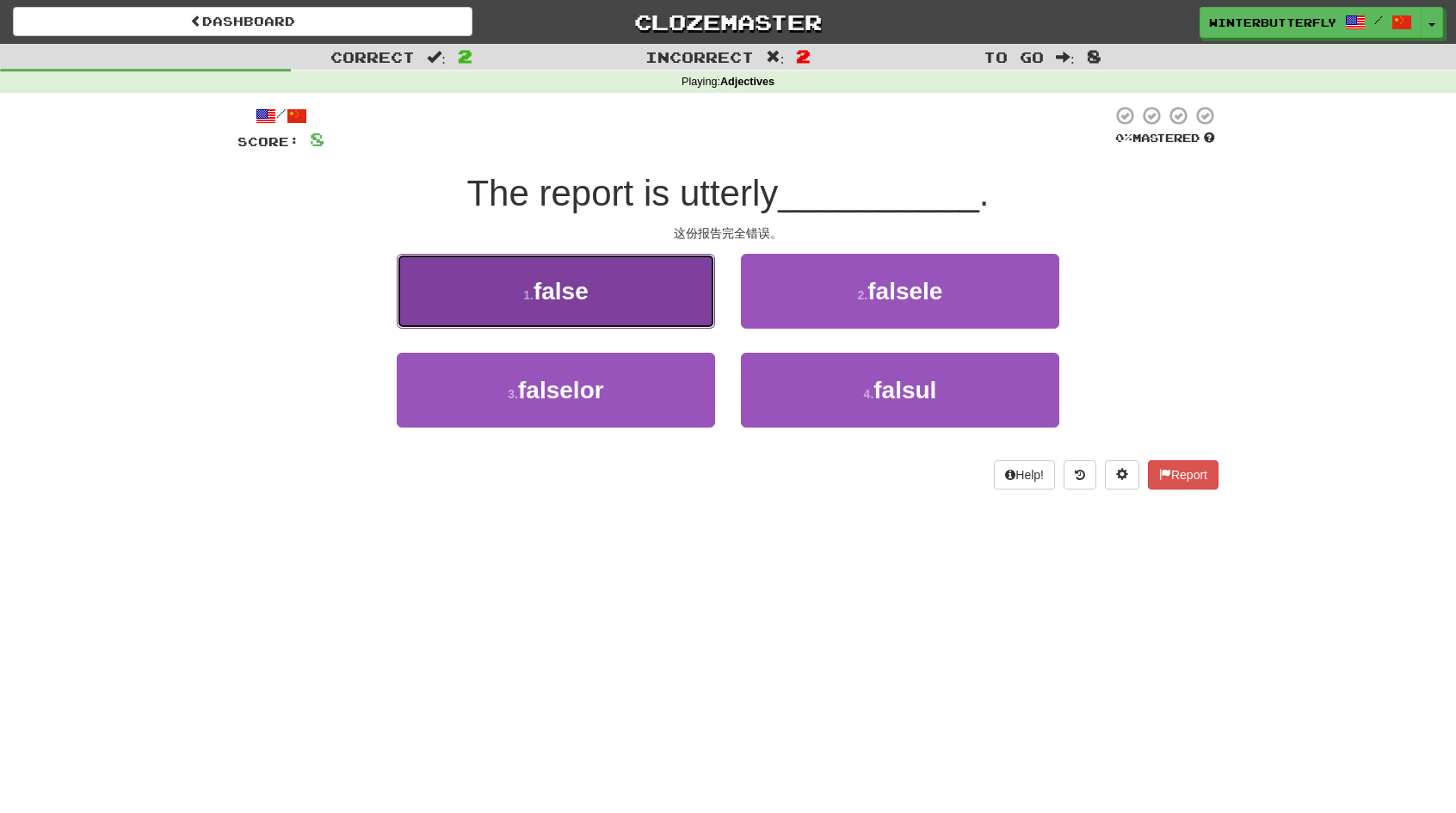
click at [592, 274] on button "1 . false" at bounding box center [556, 291] width 318 height 75
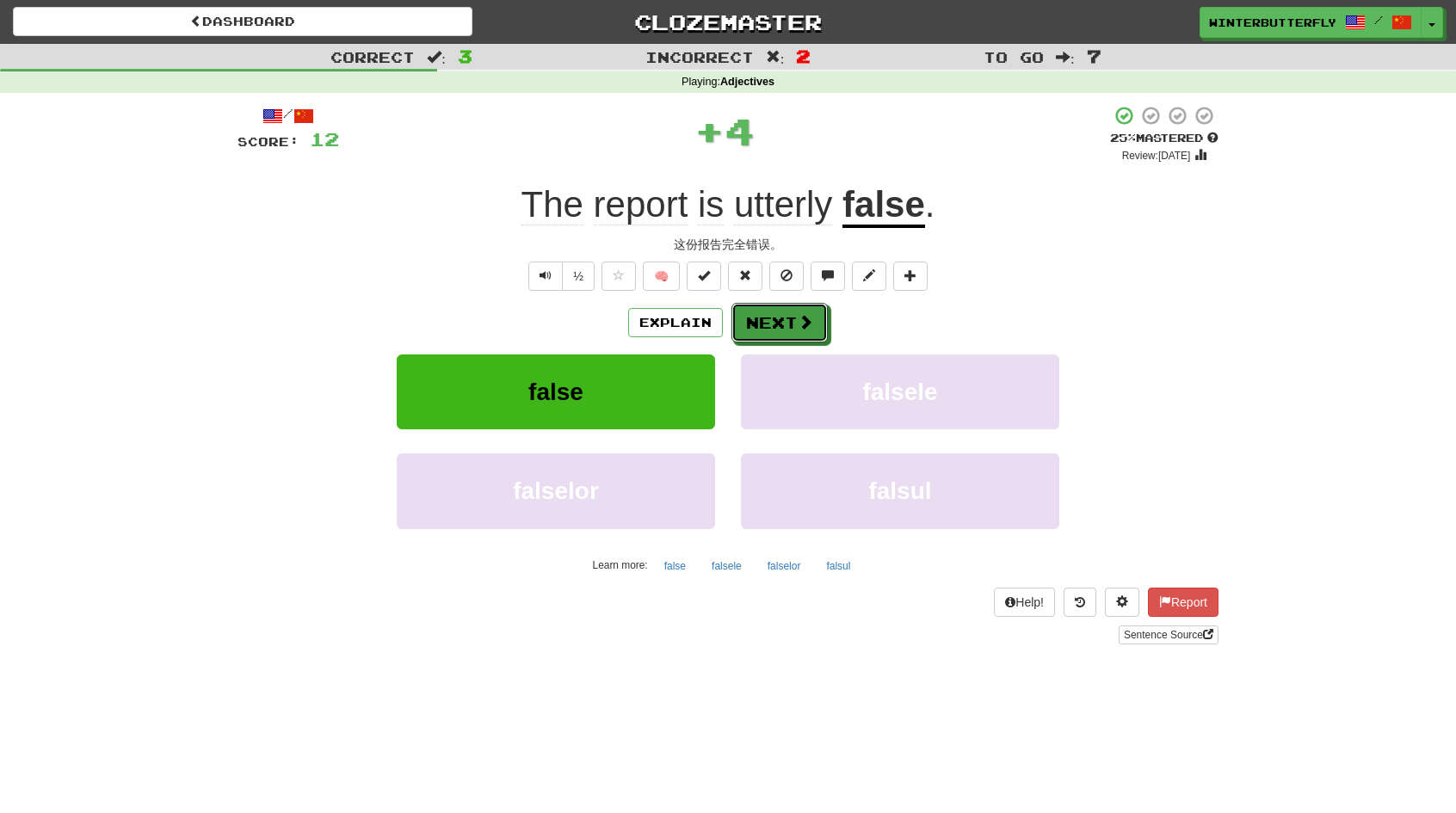
drag, startPoint x: 778, startPoint y: 322, endPoint x: 713, endPoint y: 320, distance: 65.0
click at [778, 323] on button "Next" at bounding box center [780, 323] width 97 height 40
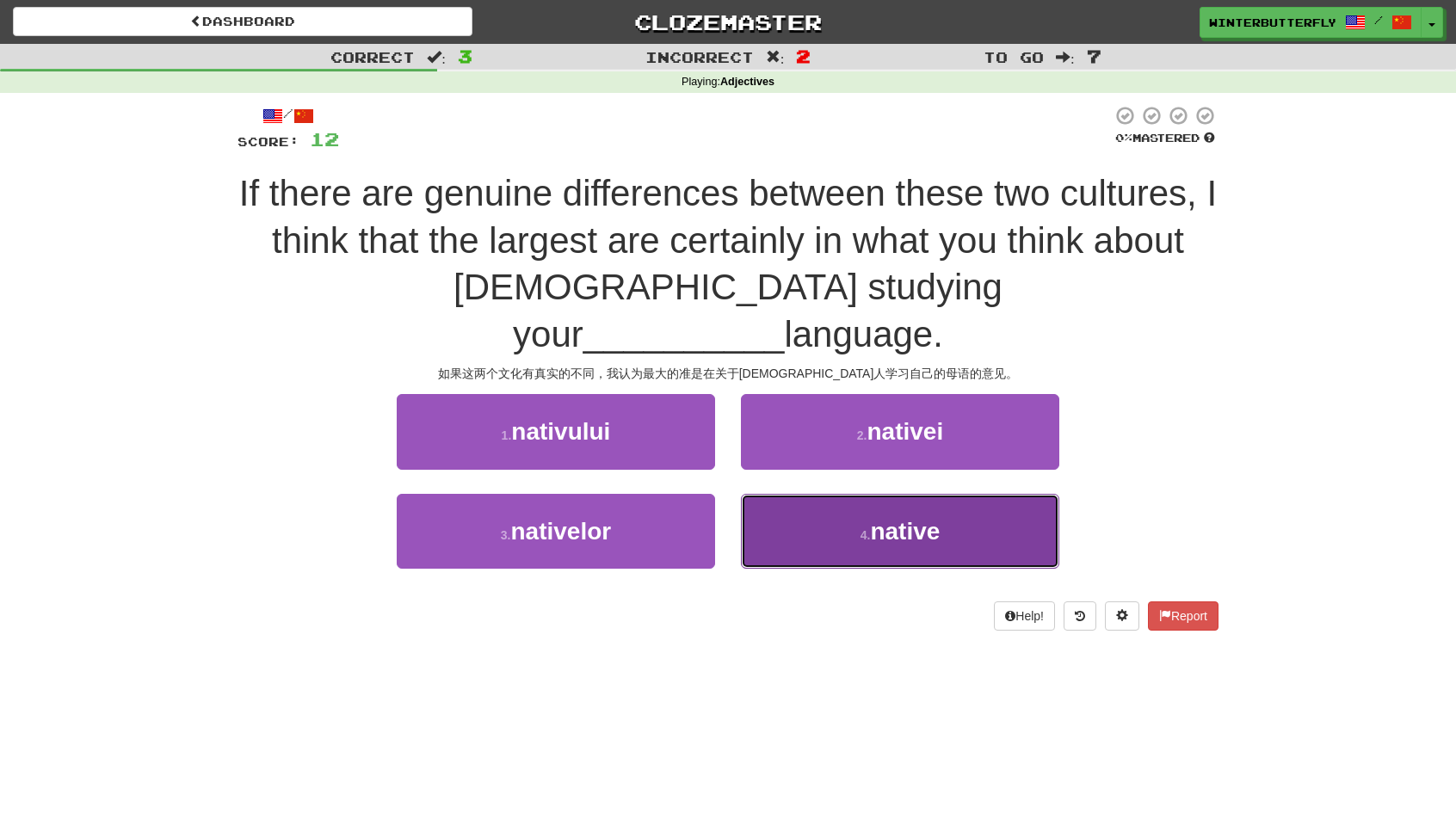
click at [893, 518] on span "native" at bounding box center [905, 531] width 70 height 27
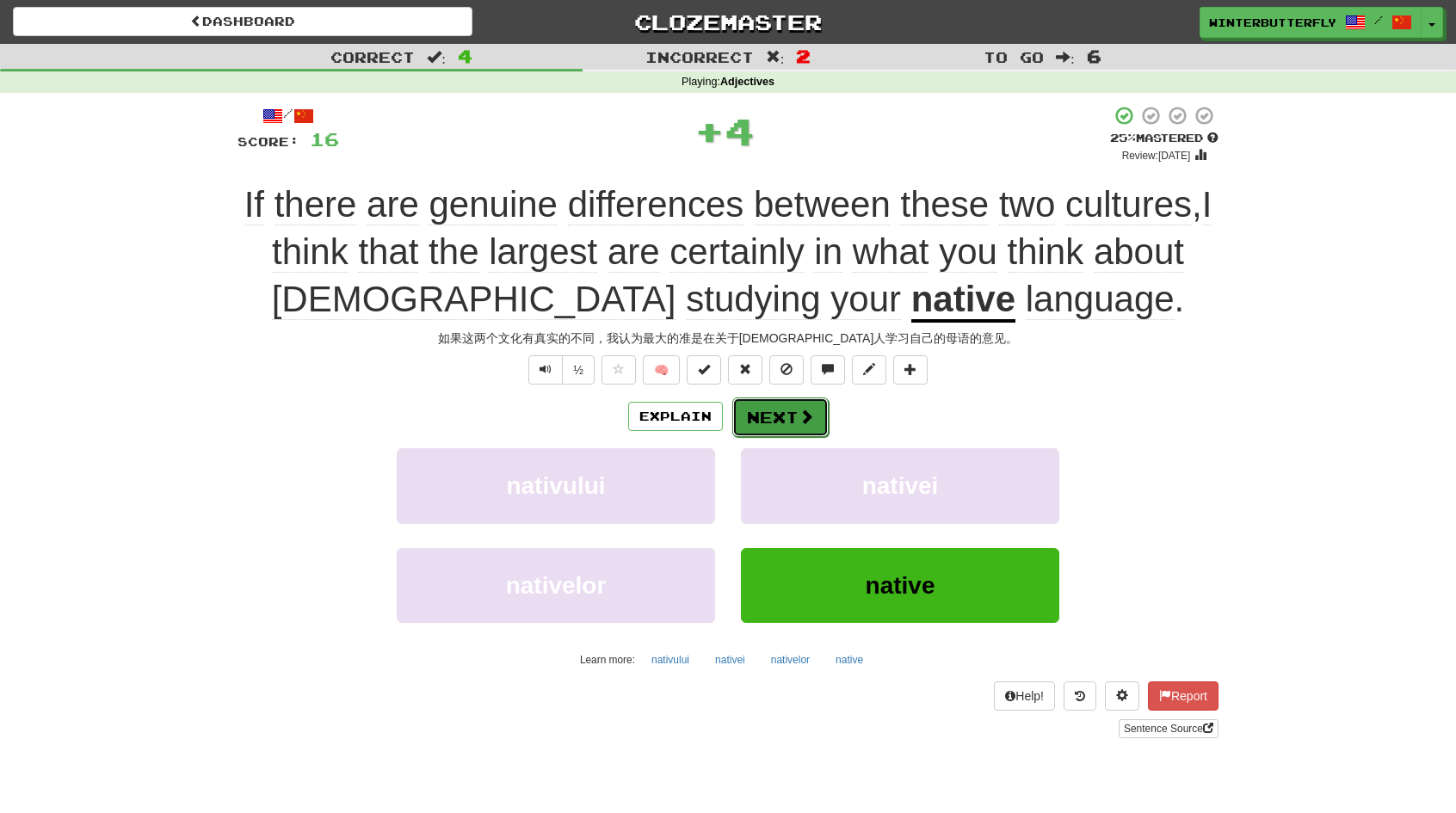
click at [799, 421] on span at bounding box center [806, 417] width 16 height 16
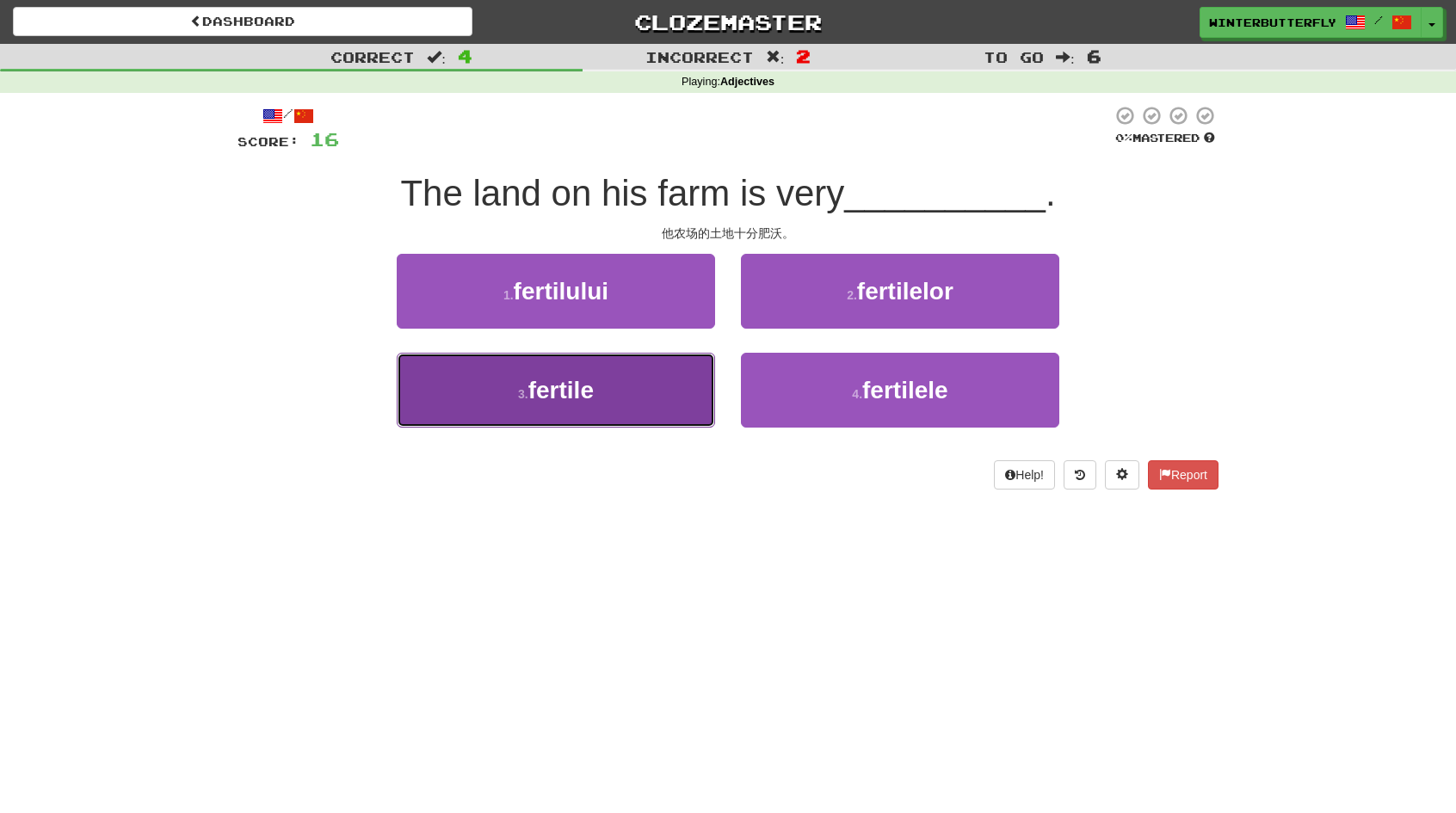
click at [612, 395] on button "3 . fertile" at bounding box center [556, 390] width 318 height 75
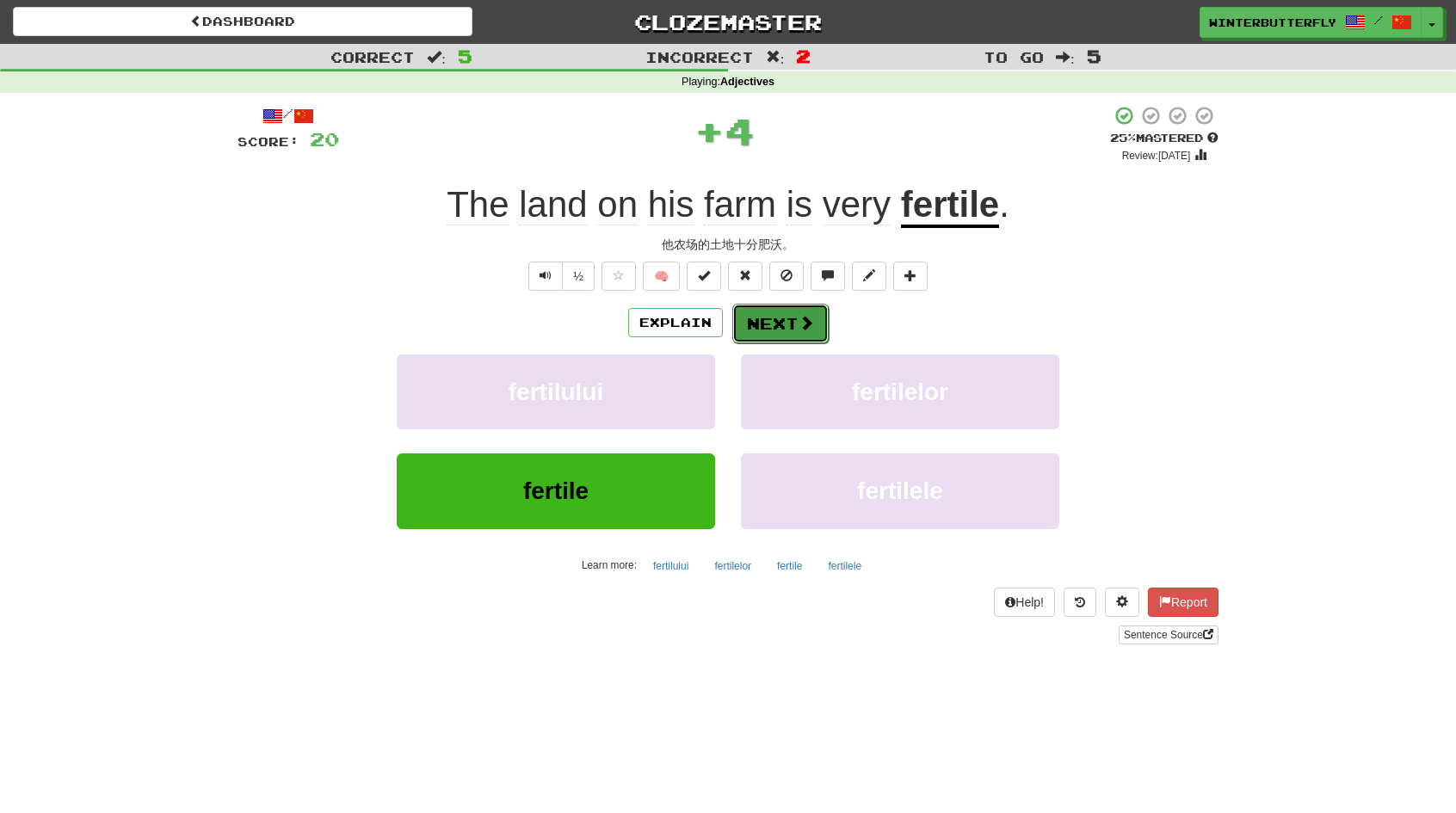
click at [788, 313] on button "Next" at bounding box center [781, 324] width 97 height 40
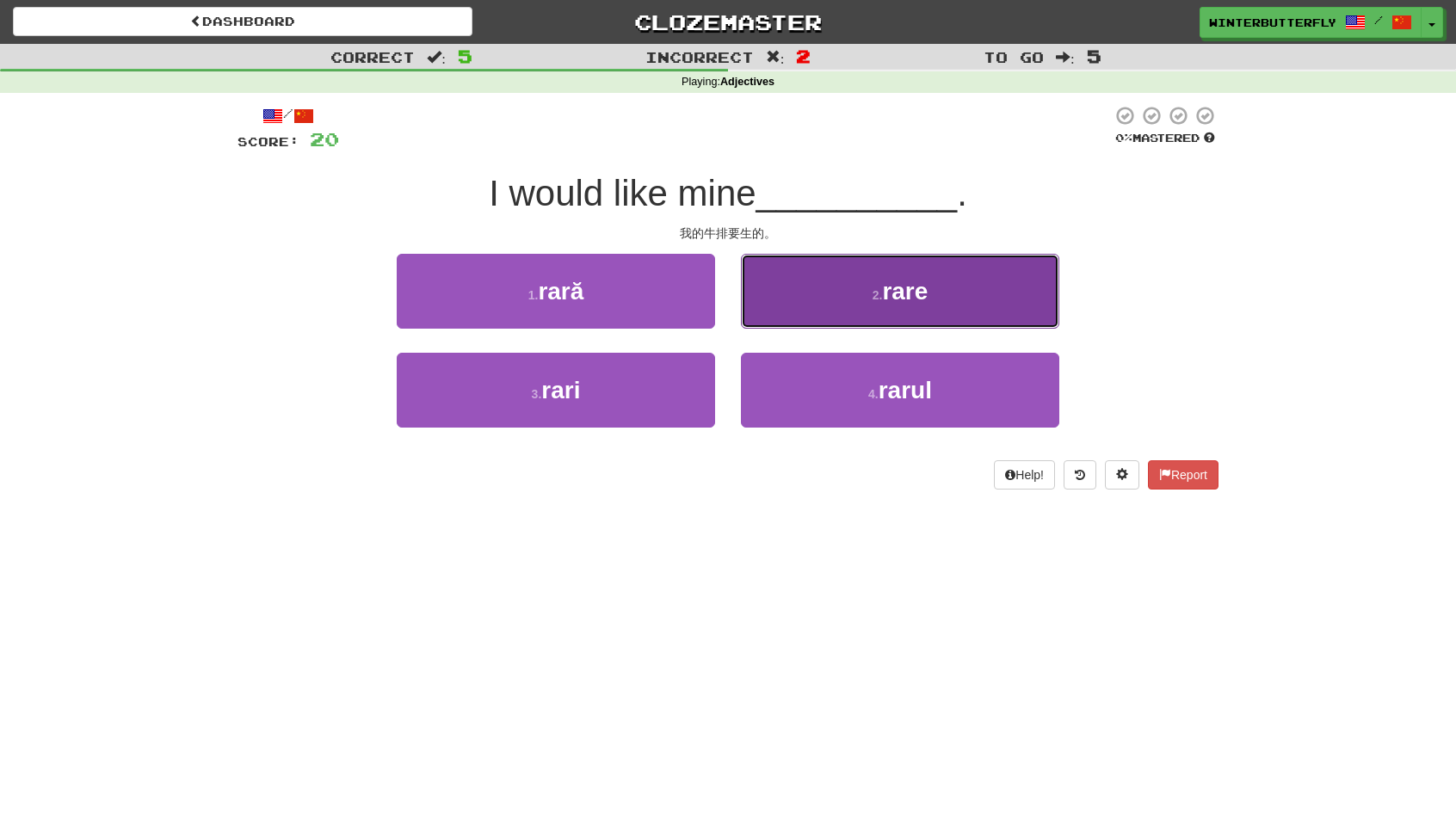
click at [869, 303] on button "2 . rare" at bounding box center [900, 291] width 318 height 75
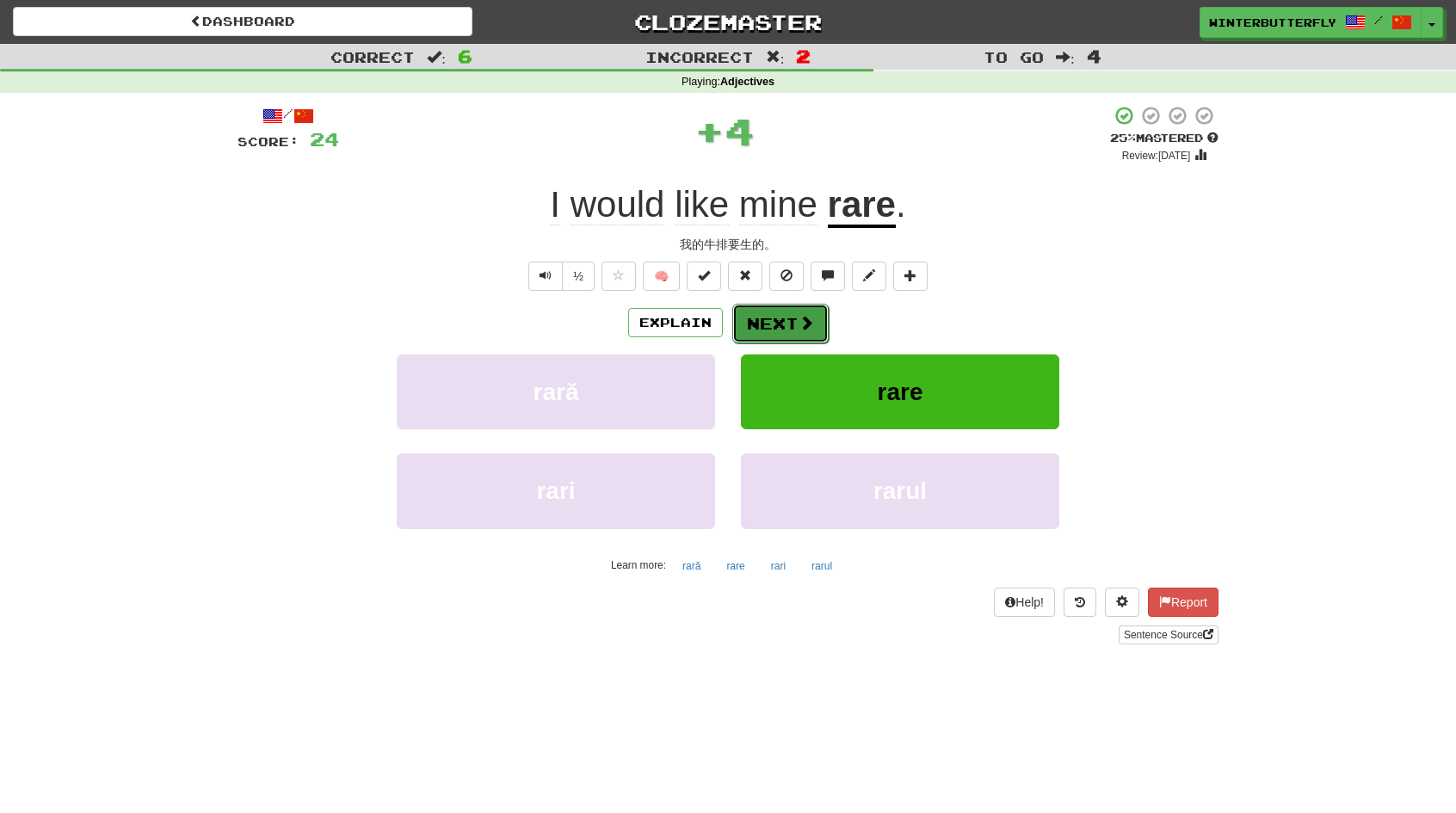
click at [780, 323] on button "Next" at bounding box center [781, 324] width 97 height 40
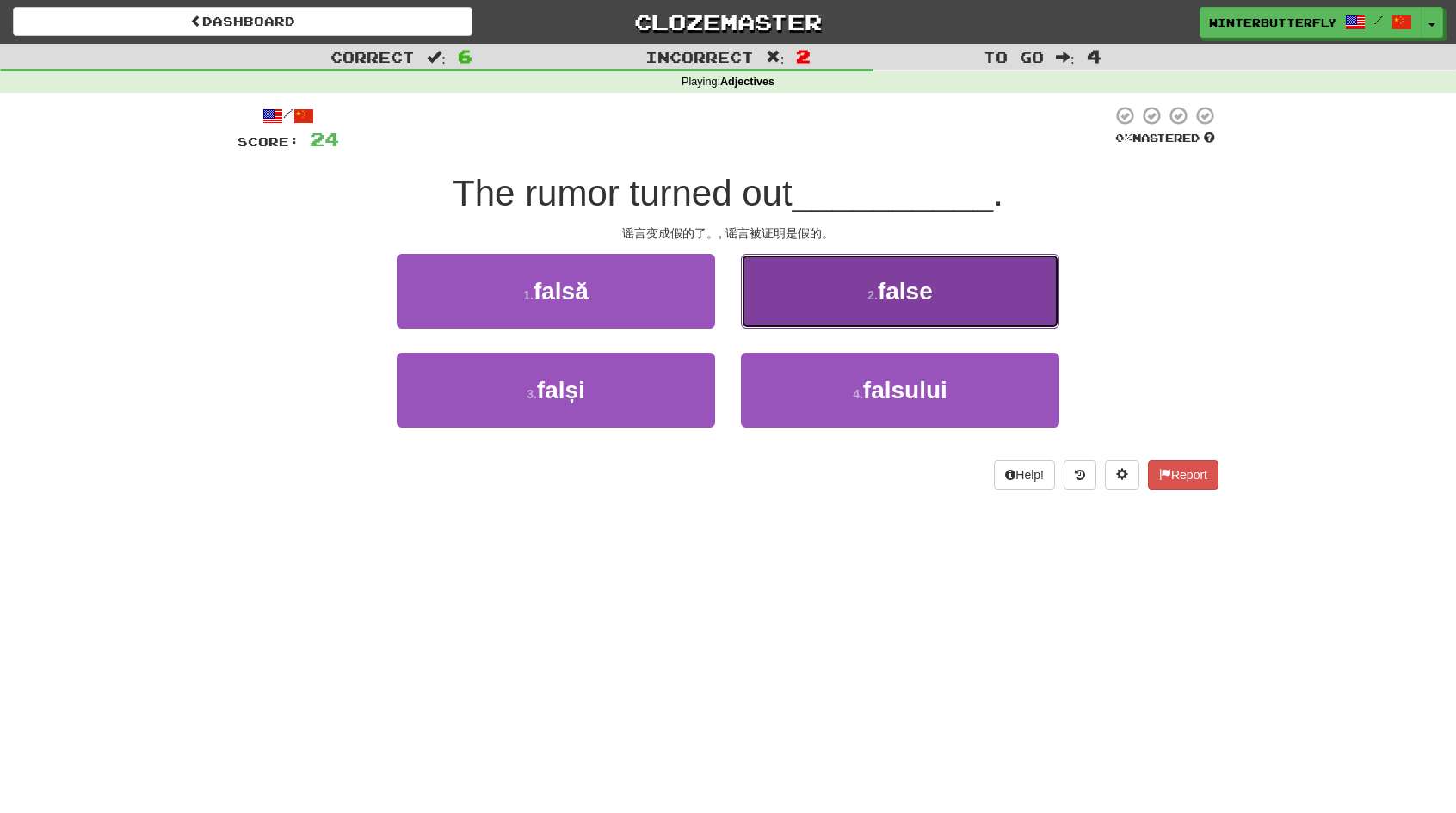
click at [898, 299] on span "false" at bounding box center [905, 291] width 55 height 27
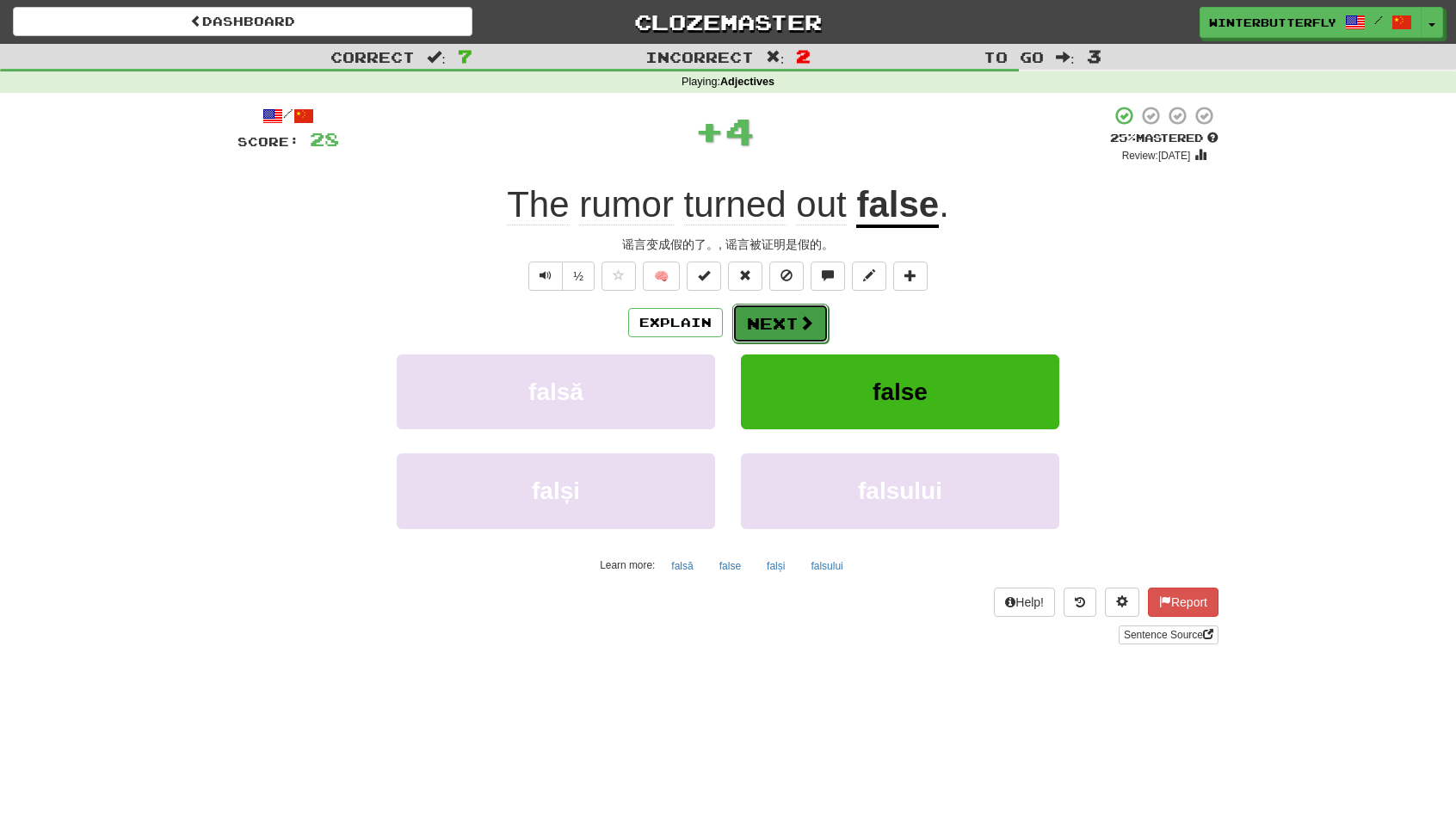
click at [774, 328] on button "Next" at bounding box center [781, 324] width 97 height 40
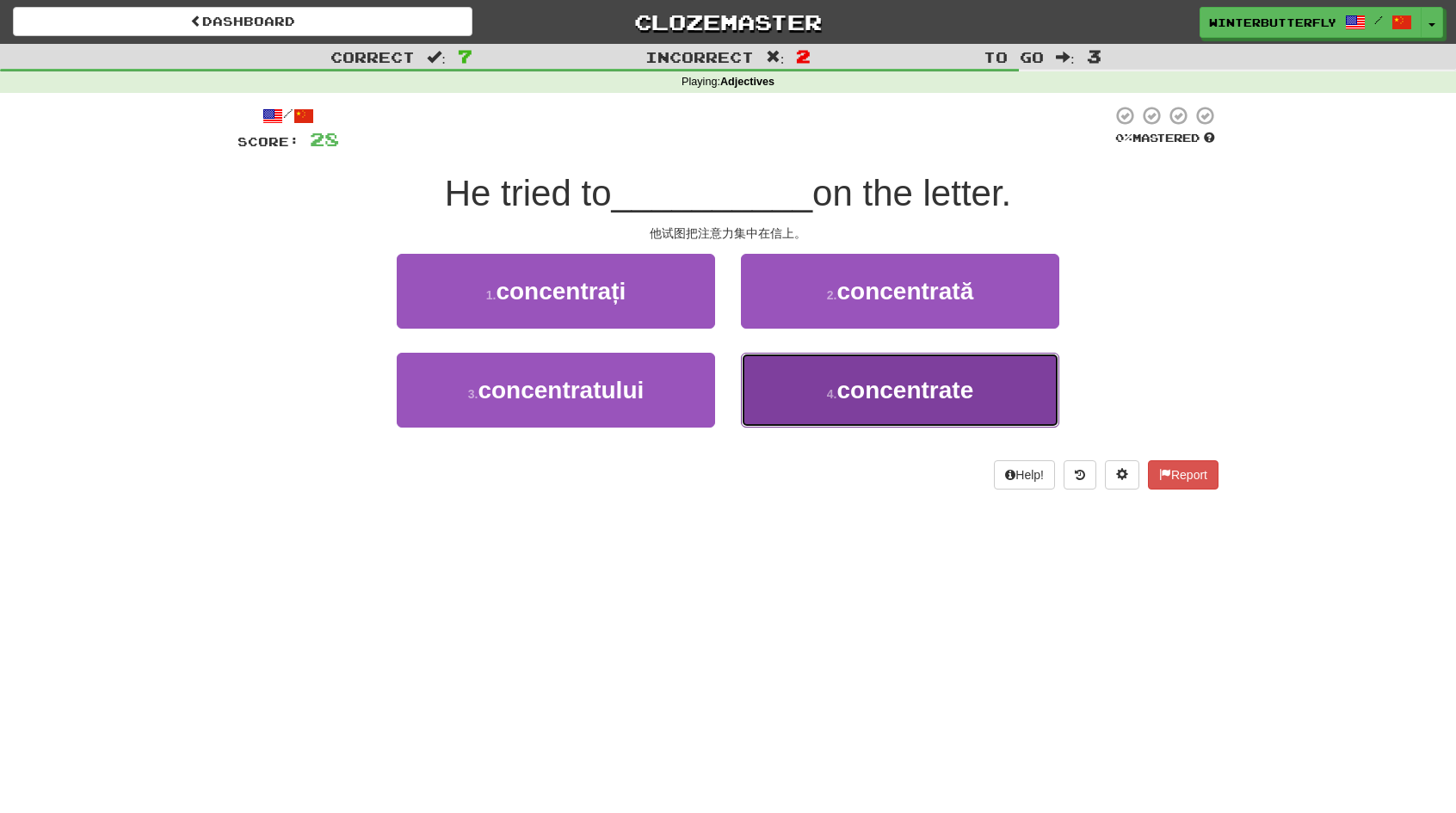
click at [906, 399] on span "concentrate" at bounding box center [904, 390] width 137 height 27
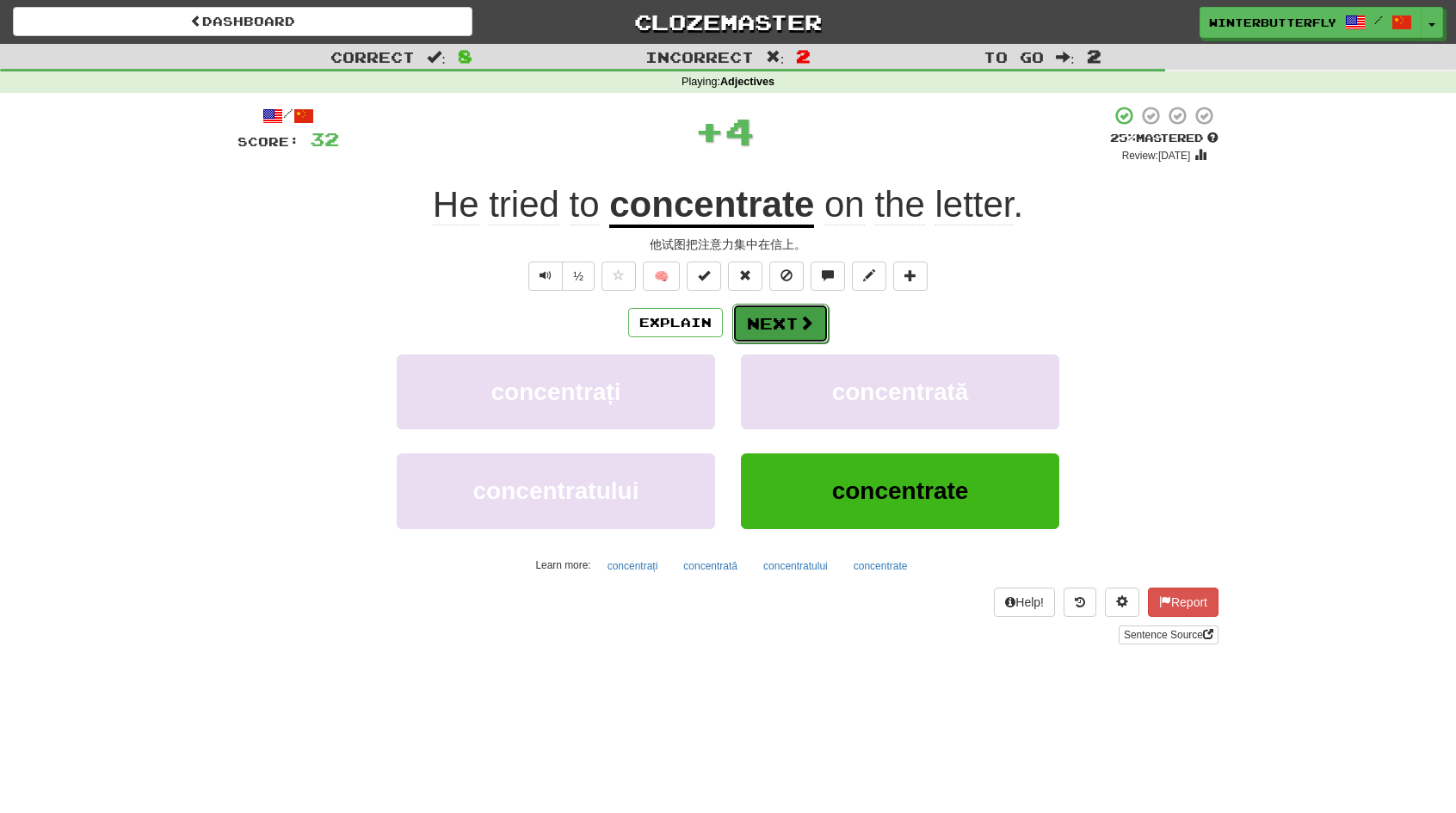
click at [792, 325] on button "Next" at bounding box center [781, 324] width 97 height 40
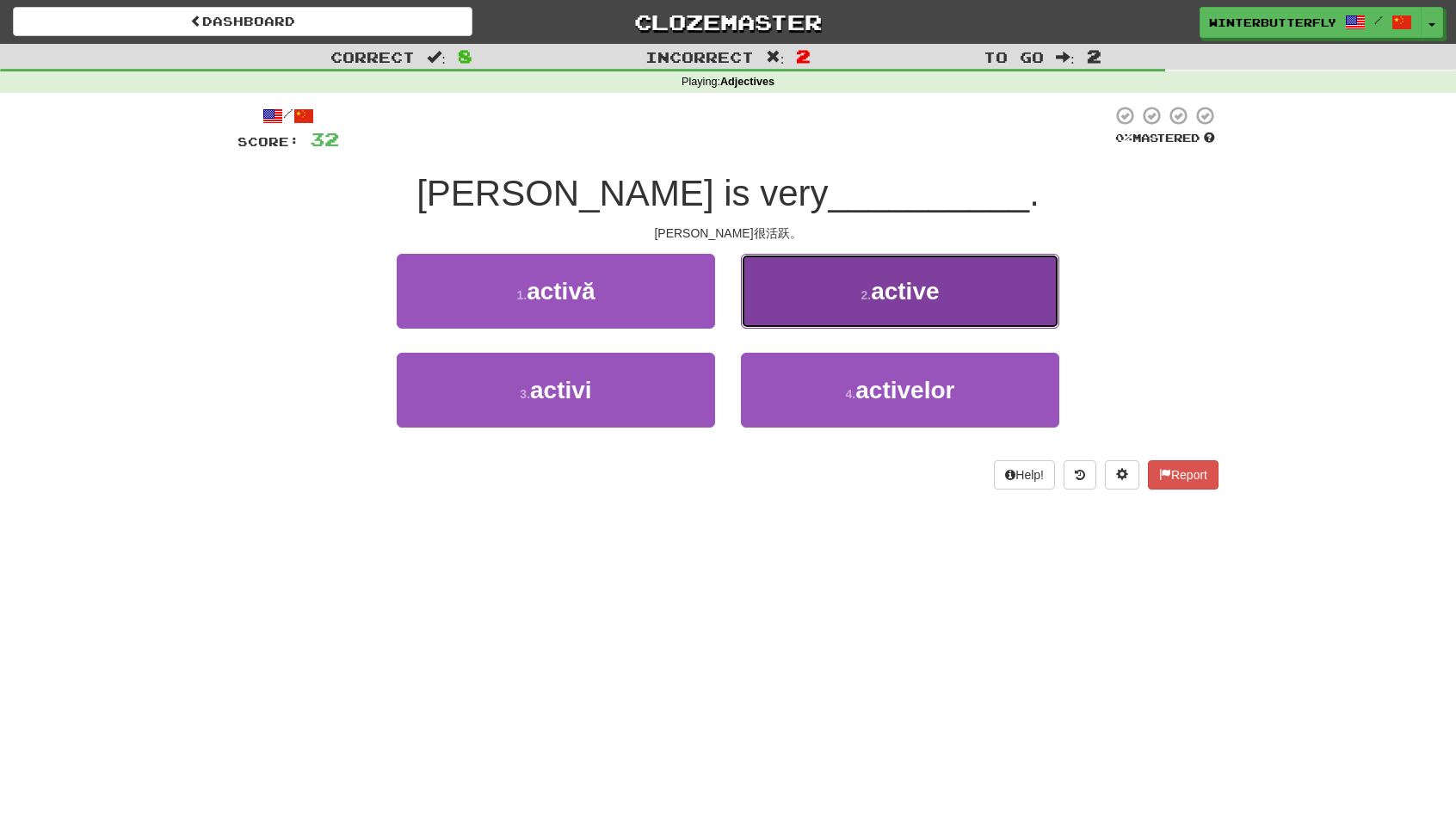
click at [941, 299] on button "2 . active" at bounding box center [900, 291] width 318 height 75
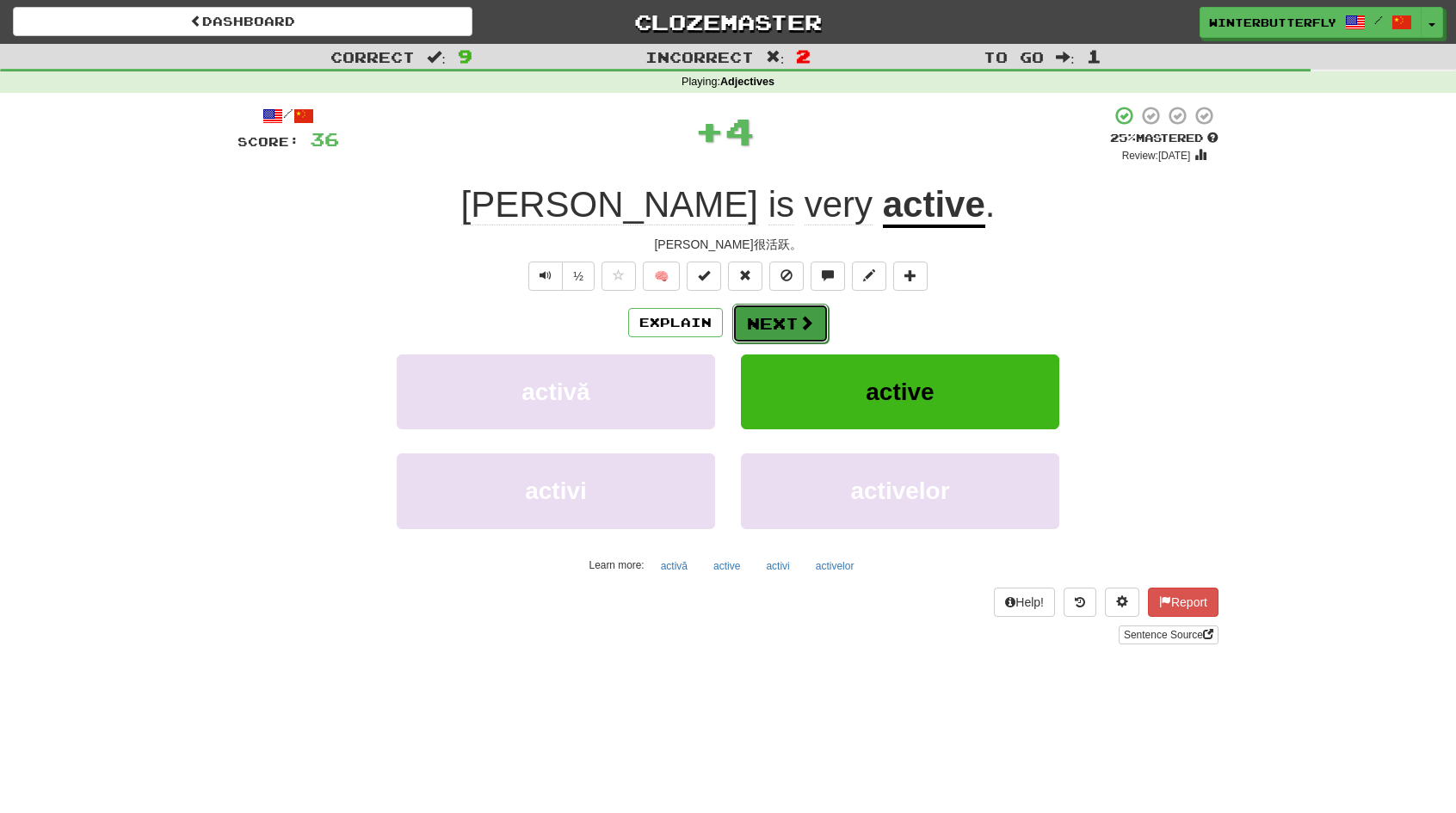
click at [779, 337] on button "Next" at bounding box center [781, 324] width 97 height 40
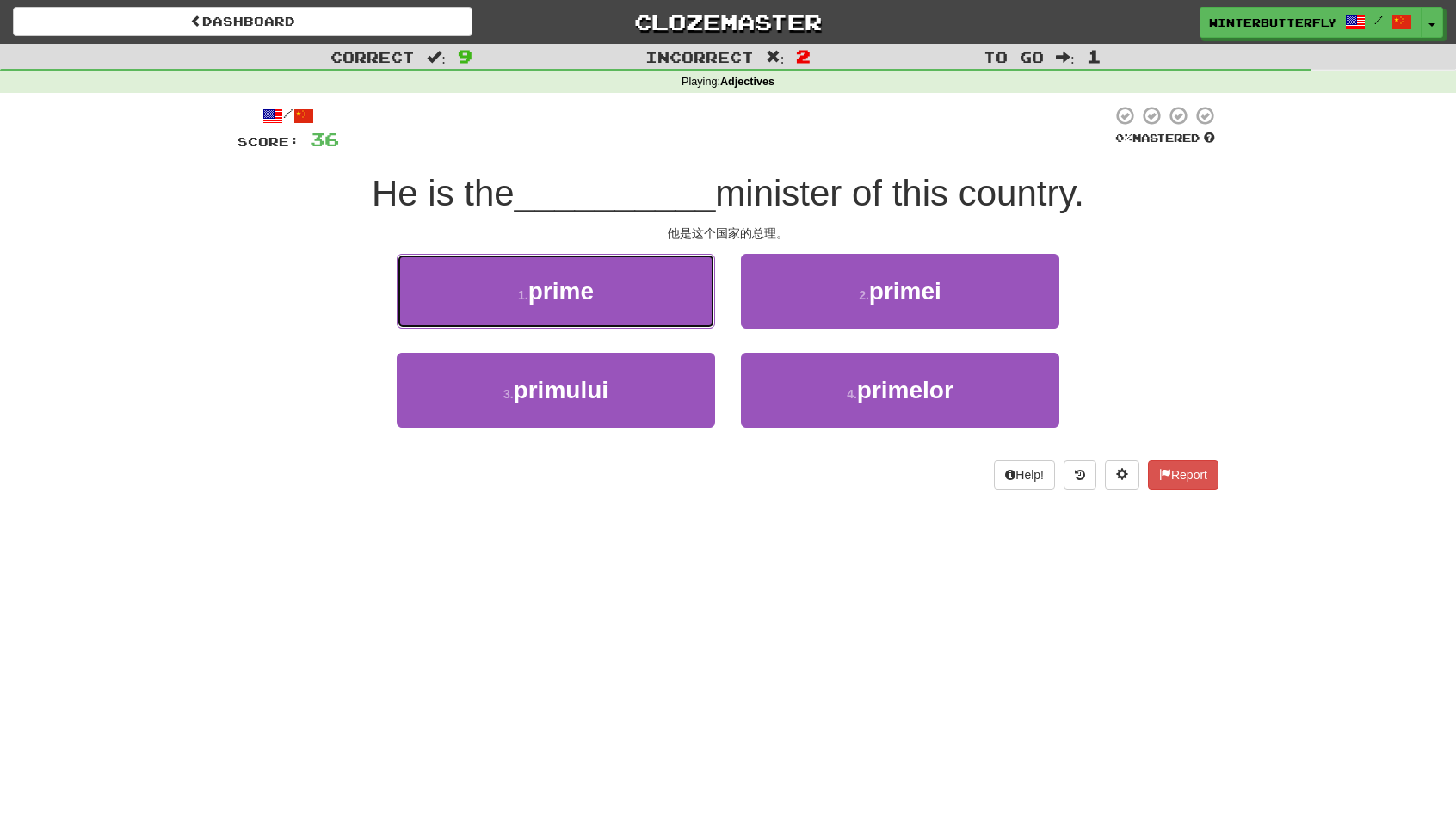
click at [574, 291] on span "prime" at bounding box center [561, 291] width 65 height 27
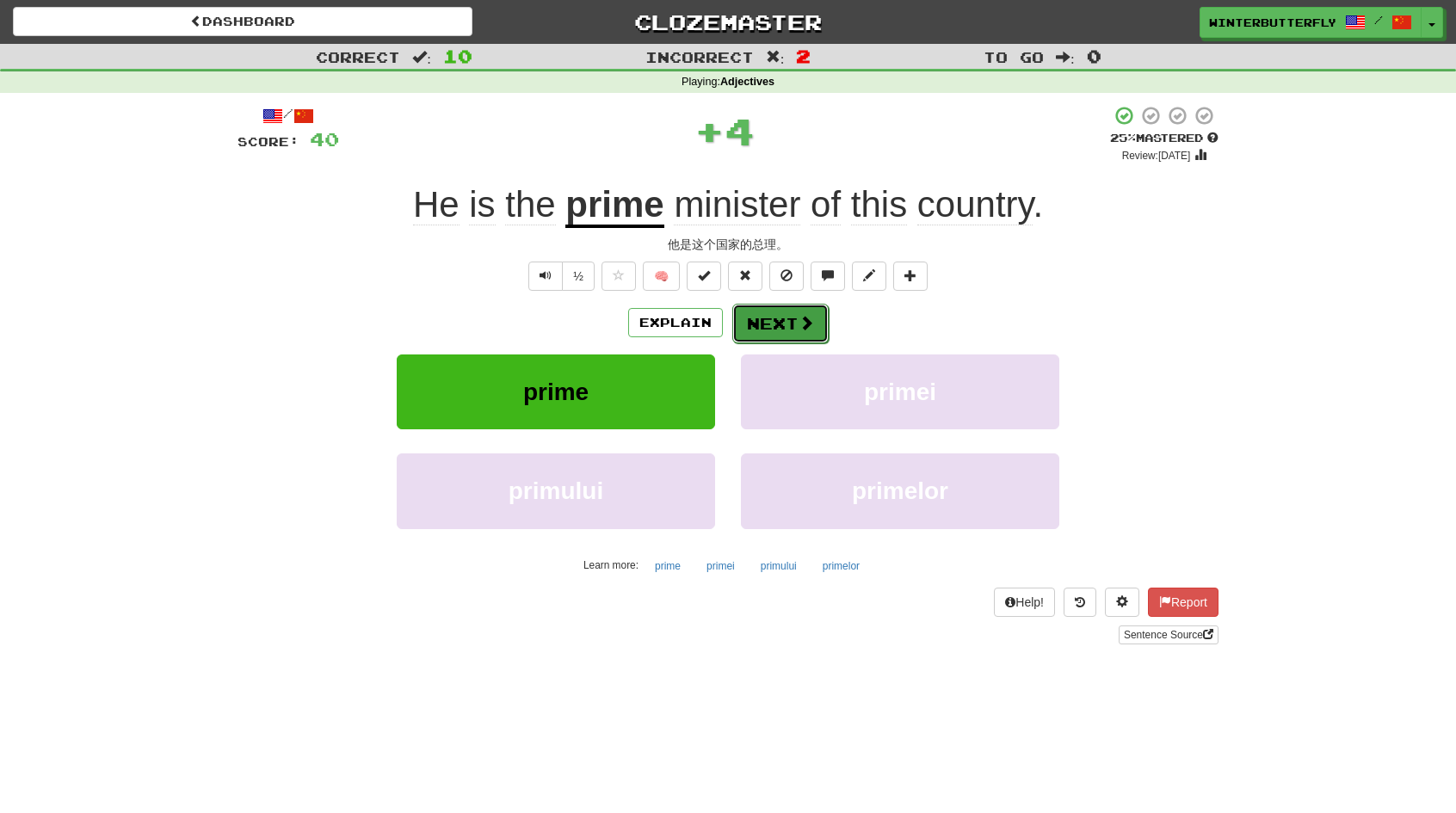
click at [781, 313] on button "Next" at bounding box center [781, 324] width 97 height 40
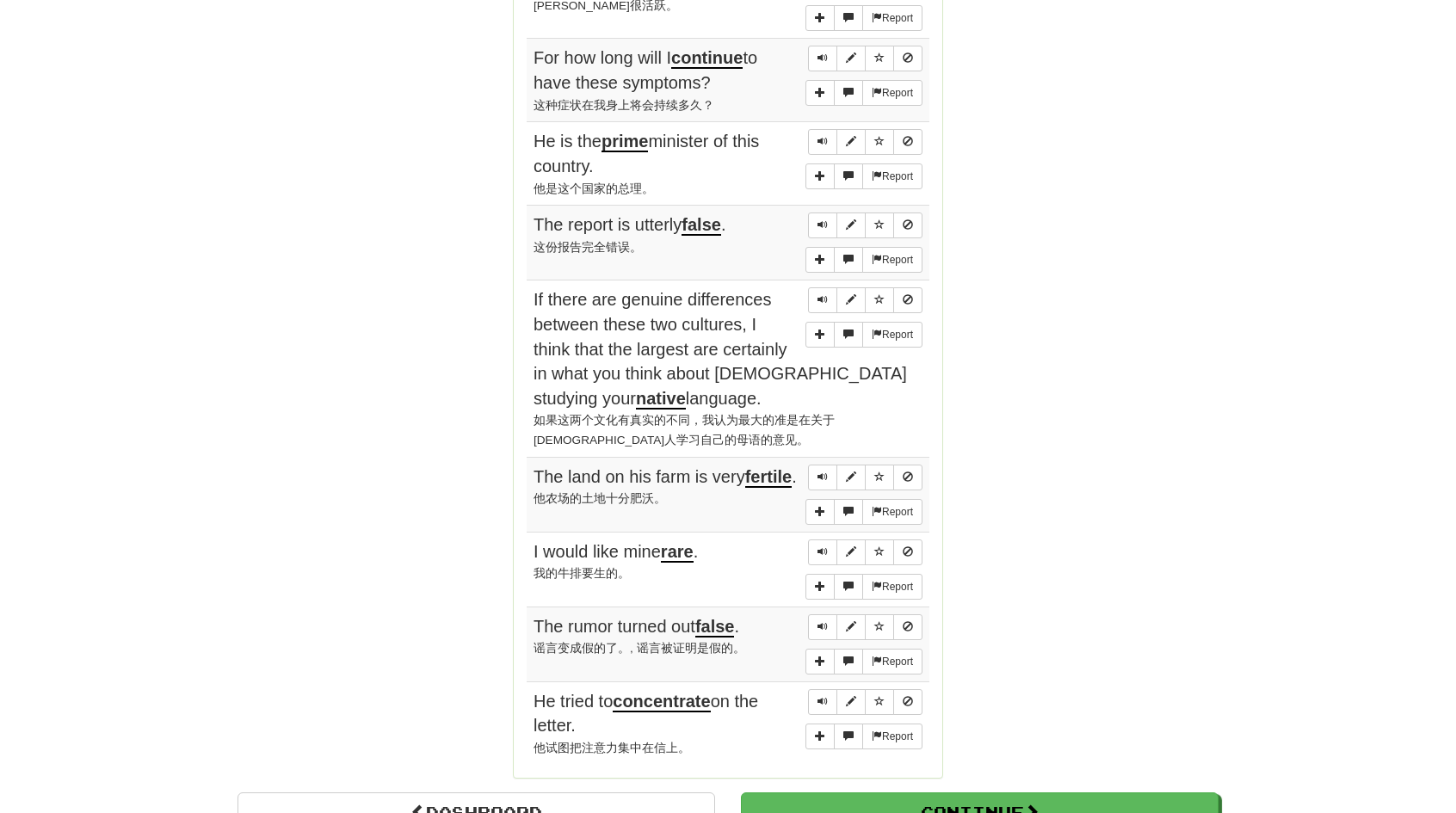
scroll to position [1378, 0]
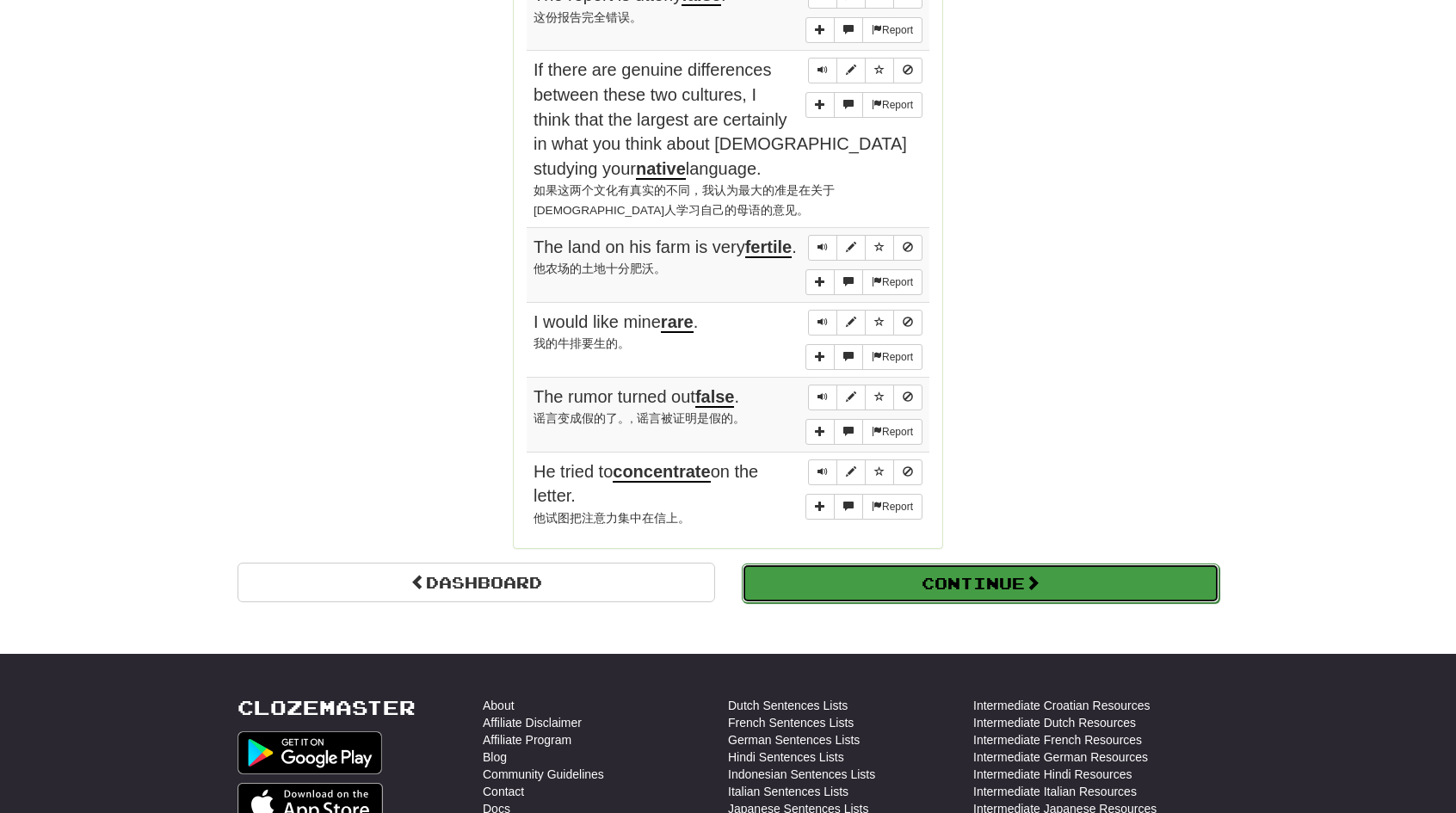
click at [990, 581] on button "Continue" at bounding box center [981, 583] width 478 height 40
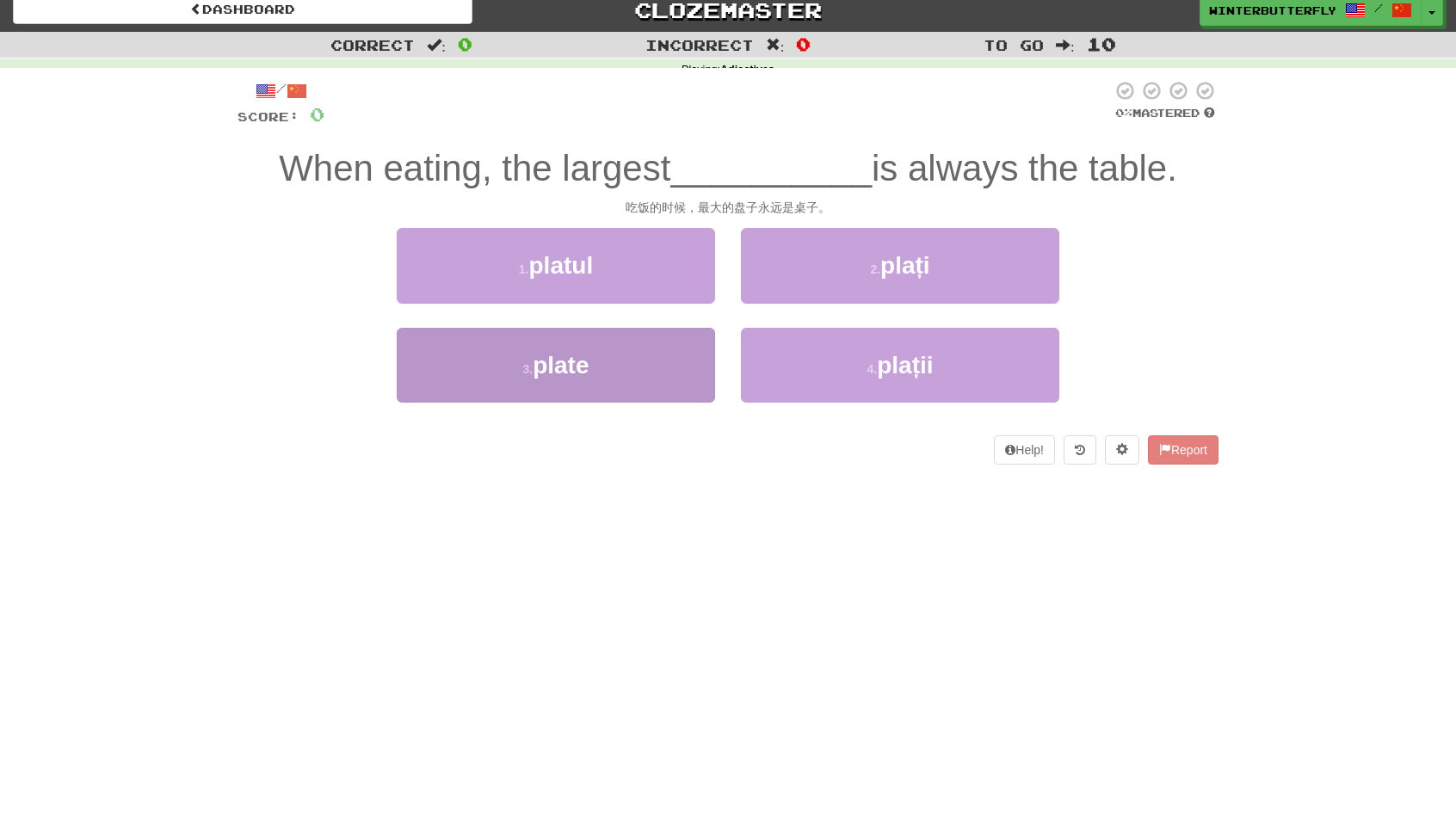
scroll to position [9, 0]
